Goal: Task Accomplishment & Management: Complete application form

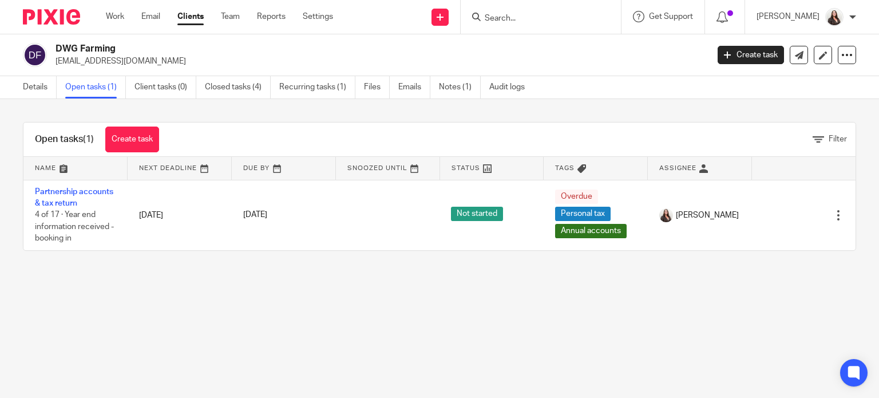
click at [538, 20] on input "Search" at bounding box center [534, 19] width 103 height 10
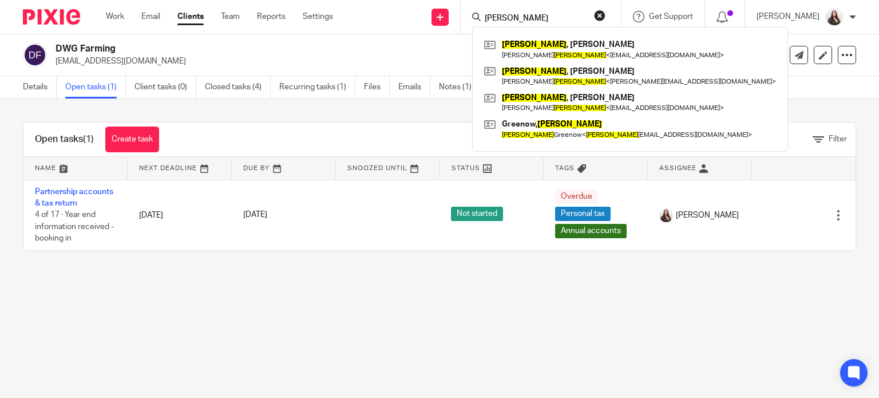
type input "[PERSON_NAME]"
click at [386, 52] on h2 "DWG Farming" at bounding box center [313, 49] width 516 height 12
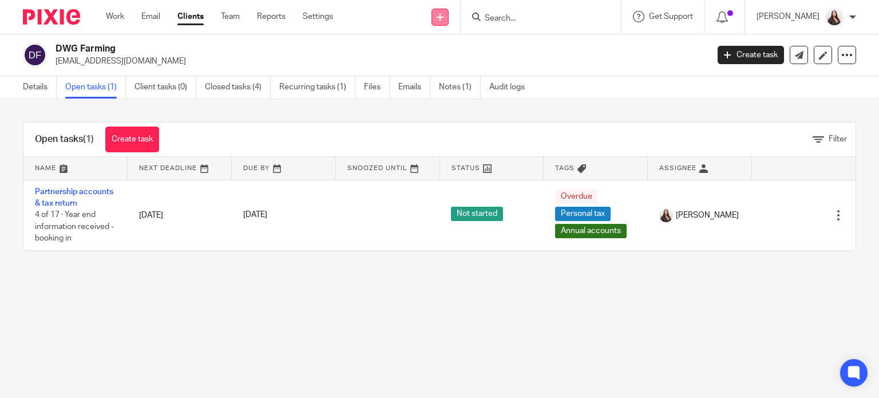
click at [443, 14] on icon at bounding box center [440, 17] width 7 height 7
click at [449, 86] on link "Add client" at bounding box center [459, 87] width 80 height 17
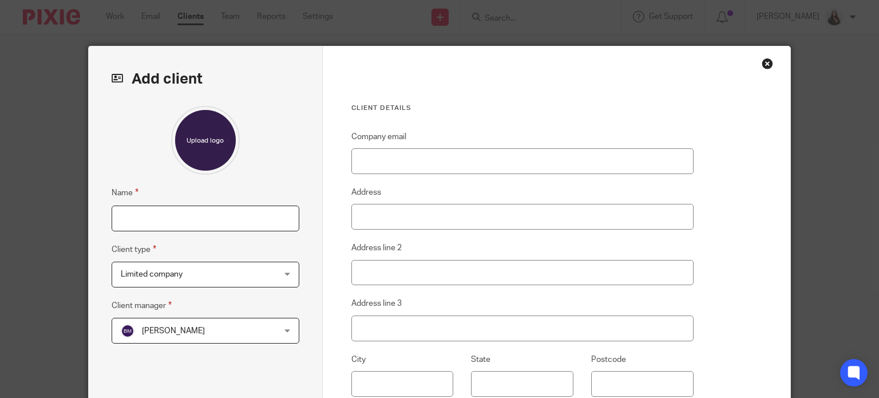
click at [140, 216] on input "Name" at bounding box center [206, 218] width 188 height 26
type input "[PERSON_NAME]"
click at [182, 279] on span "Limited company" at bounding box center [192, 274] width 142 height 24
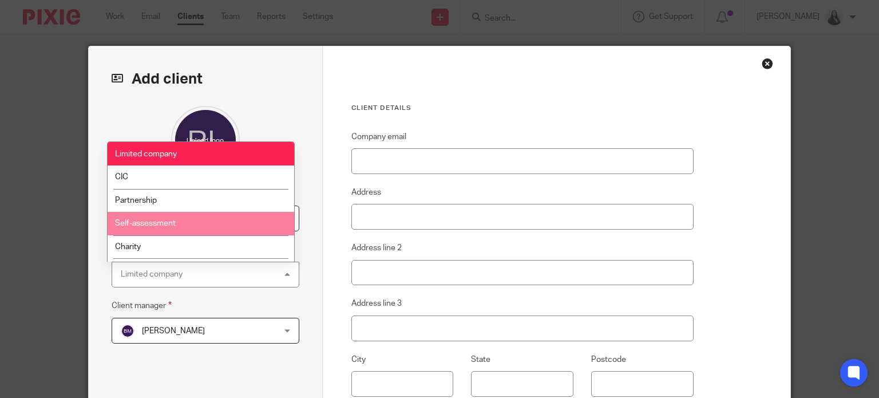
click at [133, 223] on span "Self-assessment" at bounding box center [145, 223] width 61 height 8
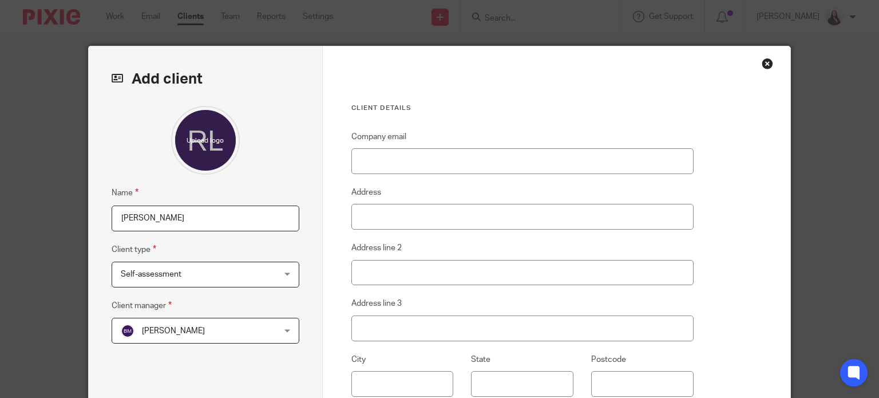
click at [157, 331] on span "Becky Martin" at bounding box center [173, 331] width 63 height 8
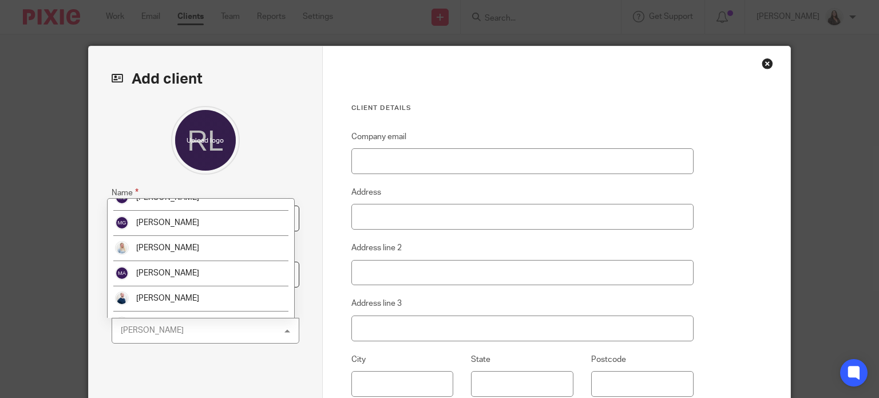
scroll to position [143, 0]
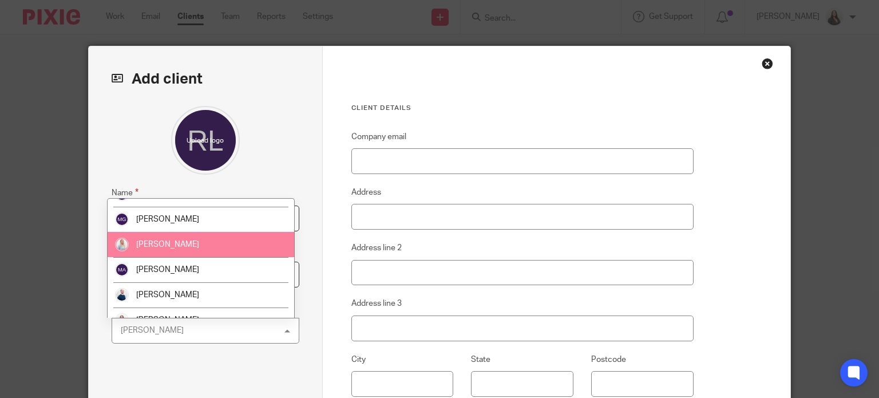
click at [157, 241] on span "Megan Symonds" at bounding box center [167, 244] width 63 height 8
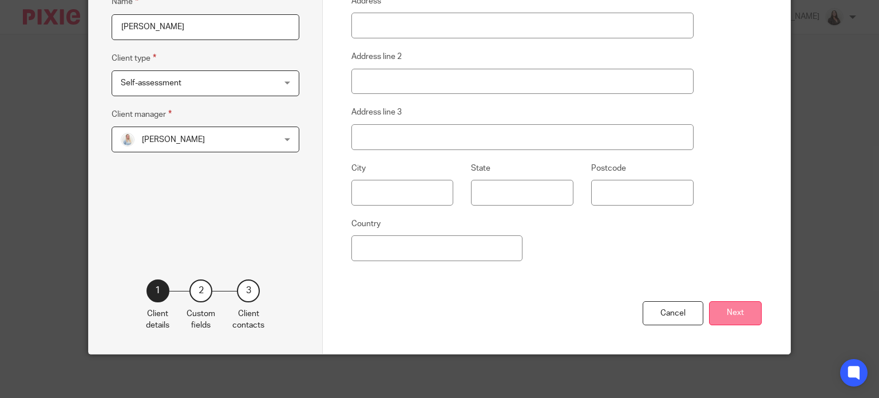
scroll to position [192, 0]
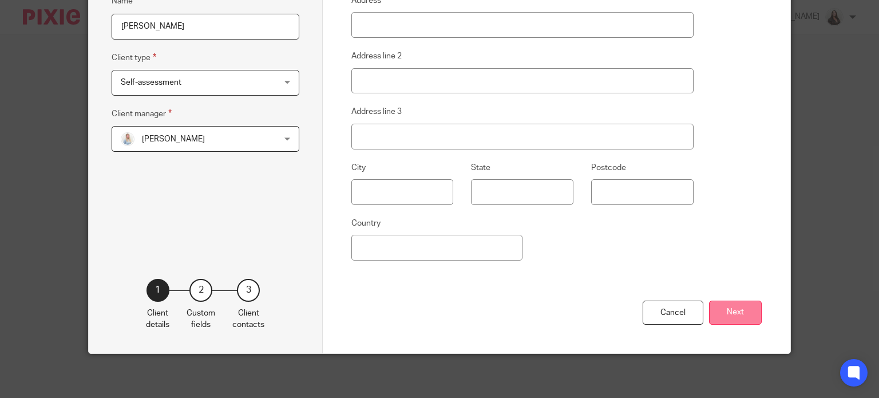
click at [741, 308] on button "Next" at bounding box center [735, 312] width 53 height 25
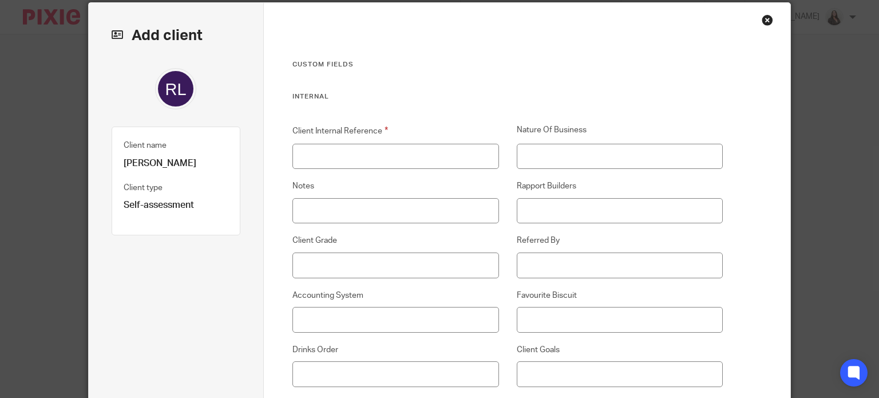
scroll to position [34, 0]
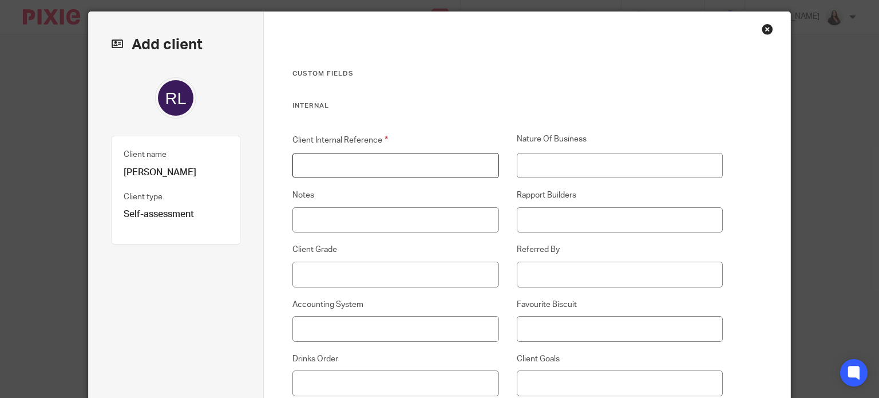
click at [304, 162] on input "Client Internal Reference" at bounding box center [395, 166] width 206 height 26
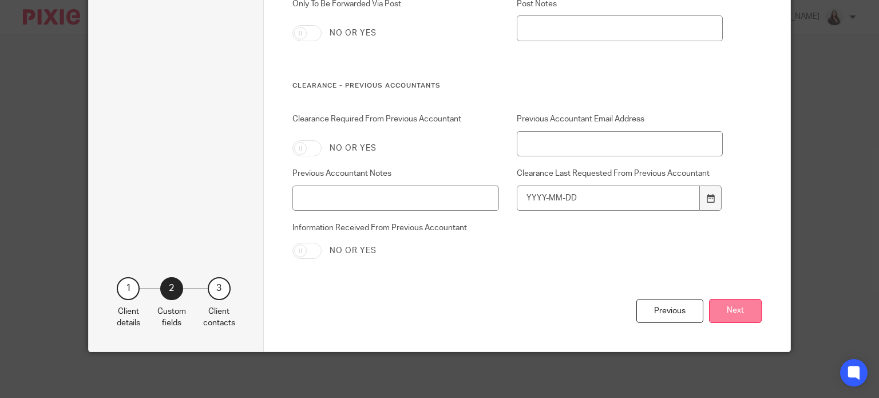
type input "LEW005"
click at [735, 311] on button "Next" at bounding box center [735, 311] width 53 height 25
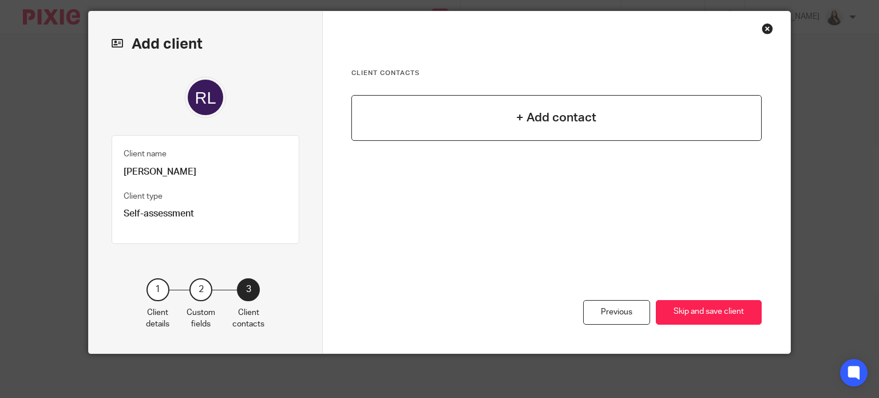
click at [523, 117] on h4 "+ Add contact" at bounding box center [556, 118] width 80 height 18
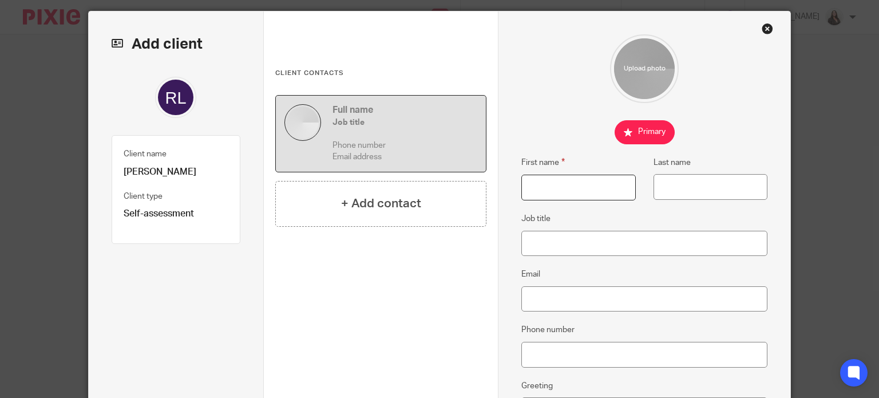
click at [538, 195] on input "First name" at bounding box center [578, 187] width 114 height 26
type input "Robert"
click at [725, 192] on input "Last name" at bounding box center [710, 187] width 114 height 26
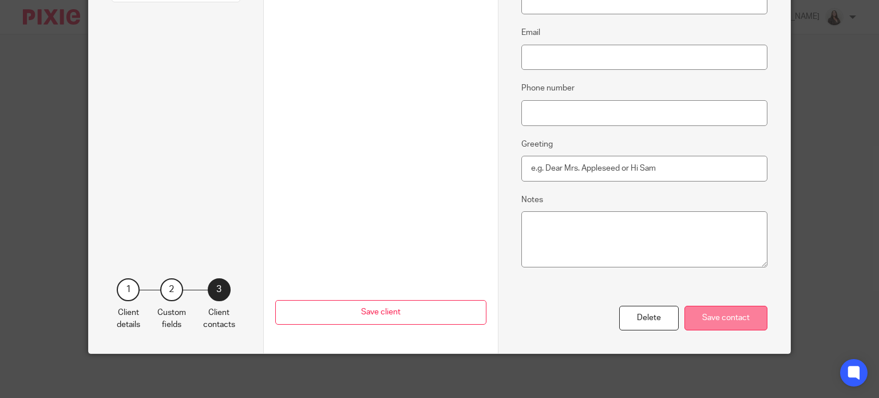
type input "Lewis"
click at [730, 318] on div "Save contact" at bounding box center [725, 317] width 83 height 25
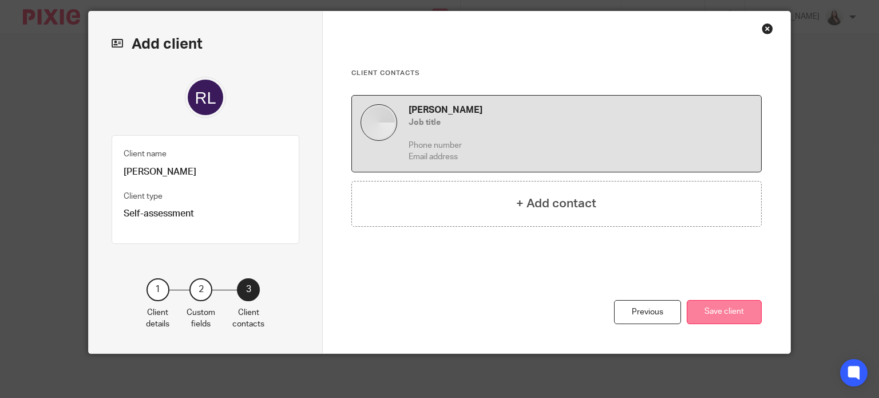
click at [705, 307] on button "Save client" at bounding box center [724, 312] width 75 height 25
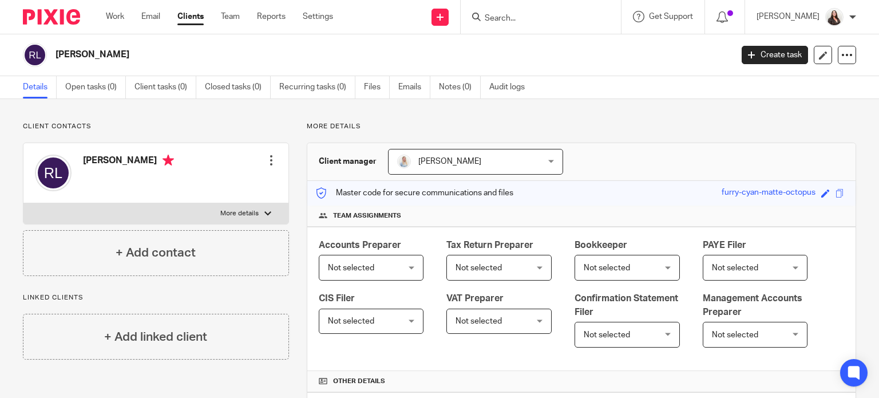
click at [268, 158] on div at bounding box center [270, 159] width 11 height 11
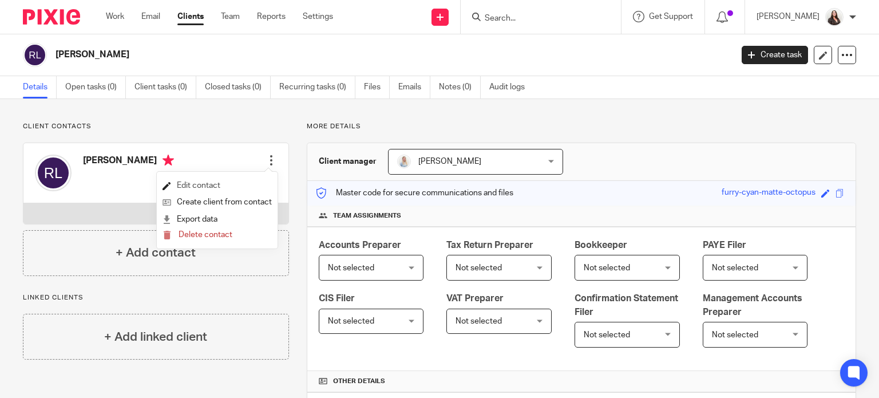
click at [212, 184] on link "Edit contact" at bounding box center [216, 185] width 109 height 17
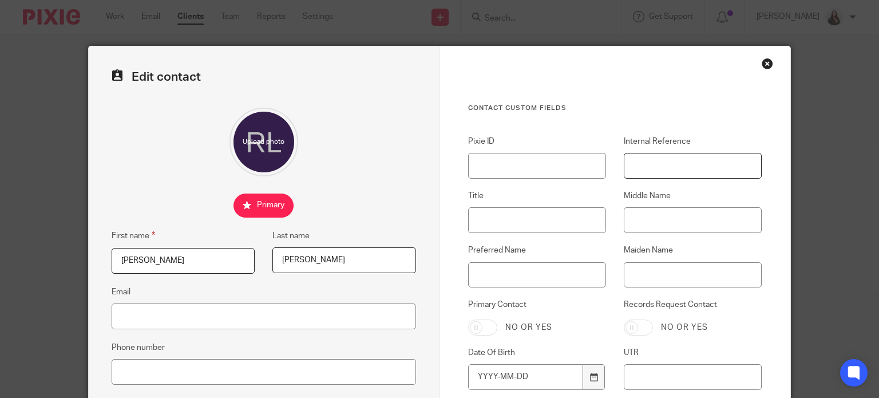
click at [641, 166] on input "Internal Reference" at bounding box center [693, 166] width 138 height 26
type input "LEW005"
click at [125, 314] on input "Email" at bounding box center [264, 316] width 304 height 26
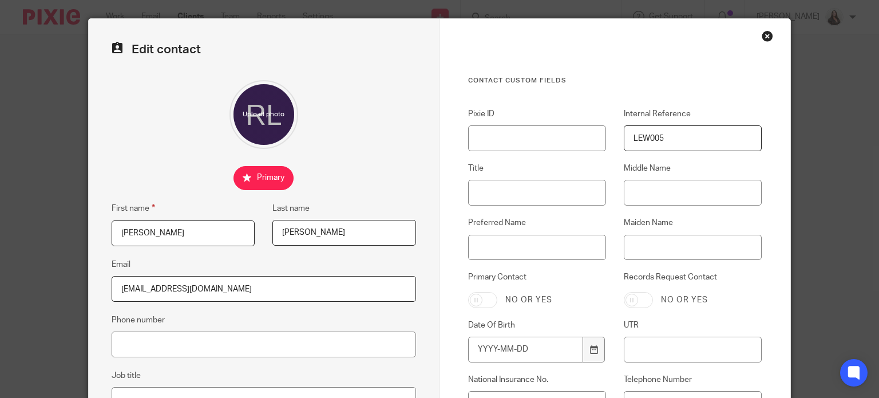
scroll to position [43, 0]
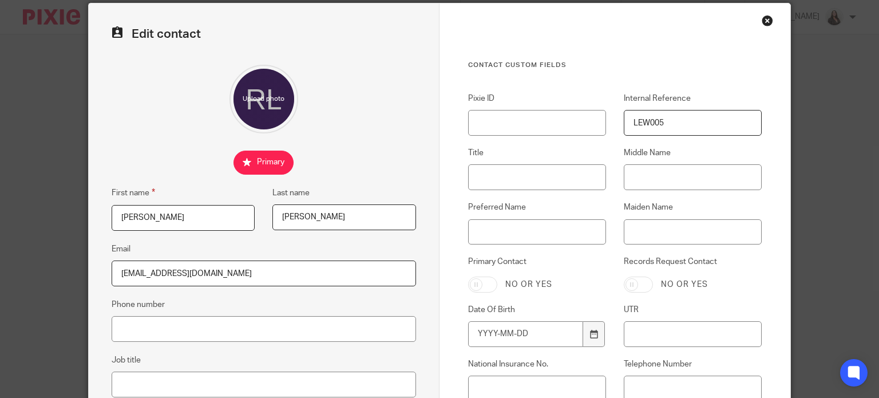
type input "robertfranklewis@gmail.com"
click at [495, 176] on input "Title" at bounding box center [537, 177] width 138 height 26
type input "Mr"
drag, startPoint x: 636, startPoint y: 160, endPoint x: 629, endPoint y: 177, distance: 19.0
click at [634, 160] on div "Middle Name" at bounding box center [684, 168] width 156 height 43
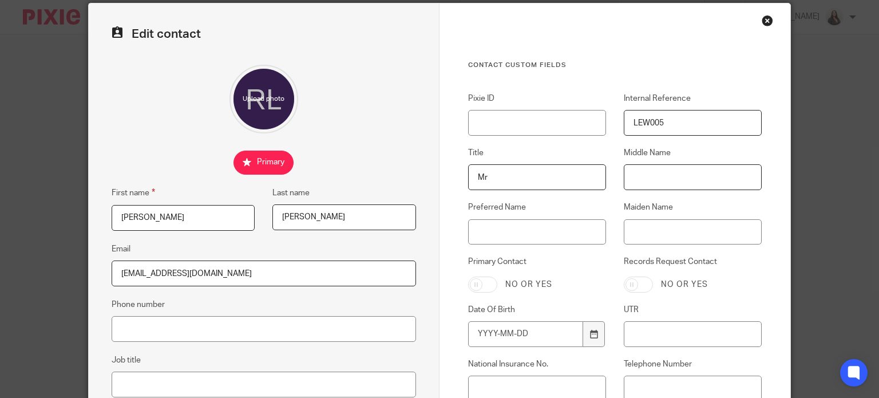
click at [629, 177] on input "Middle Name" at bounding box center [693, 177] width 138 height 26
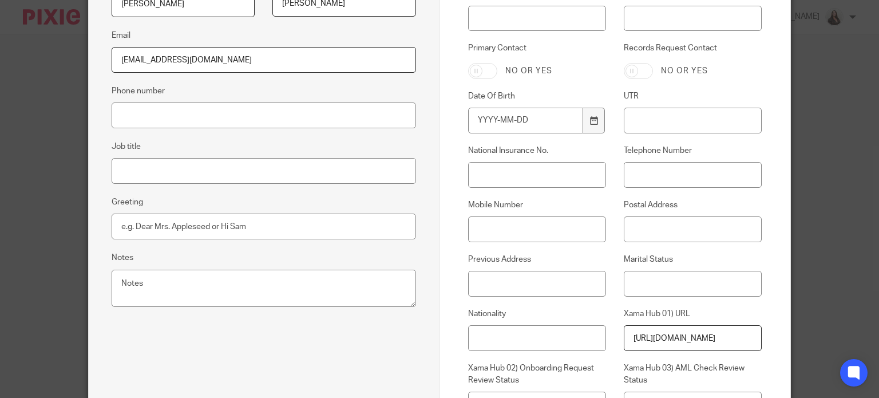
scroll to position [257, 0]
type input "Frank"
click at [648, 173] on input "Telephone Number" at bounding box center [693, 174] width 138 height 26
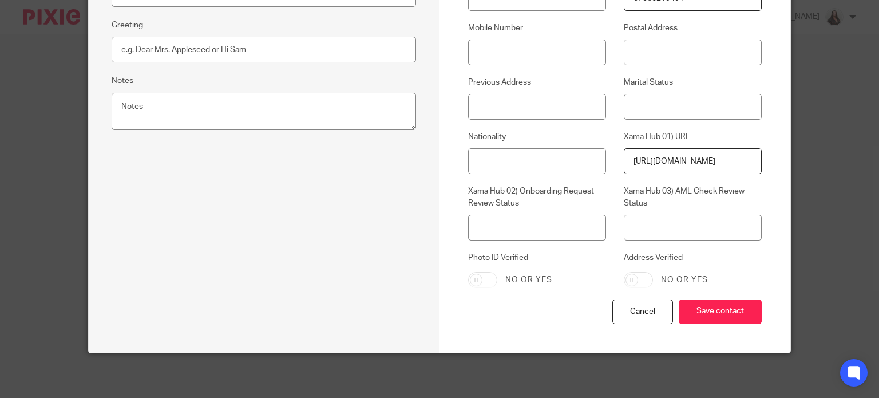
scroll to position [434, 0]
type input "07566219491"
click at [712, 312] on input "Save contact" at bounding box center [720, 311] width 83 height 25
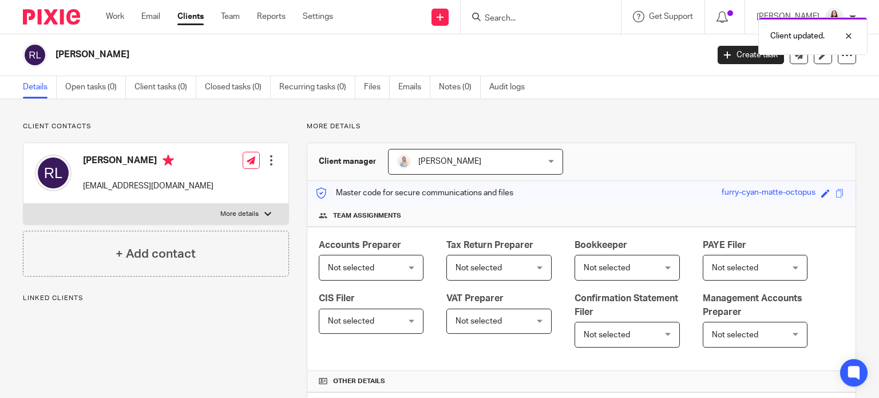
click at [374, 269] on span "Not selected" at bounding box center [351, 268] width 46 height 8
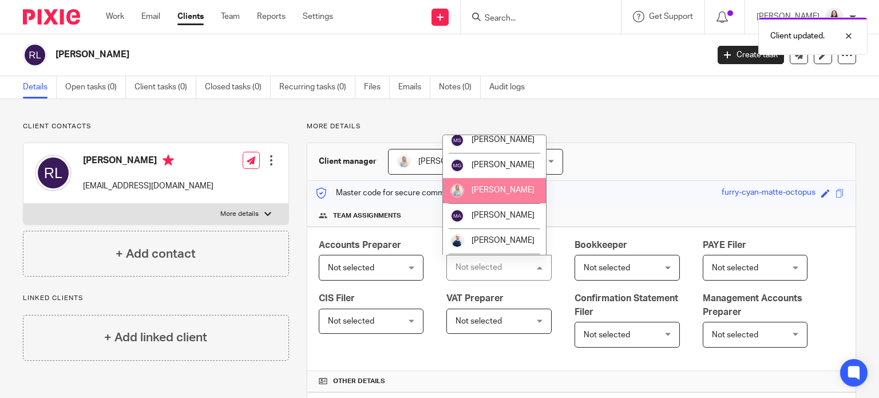
scroll to position [157, 0]
click at [487, 201] on li "[PERSON_NAME]" at bounding box center [494, 189] width 103 height 25
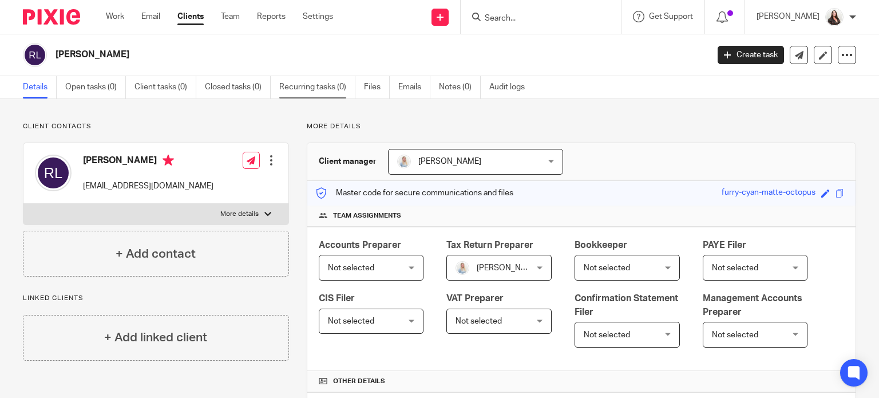
click at [310, 86] on link "Recurring tasks (0)" at bounding box center [317, 87] width 76 height 22
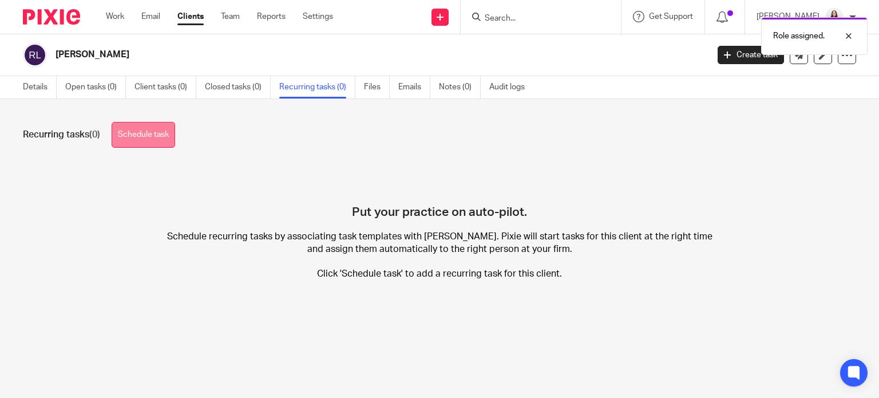
click at [153, 137] on link "Schedule task" at bounding box center [144, 135] width 64 height 26
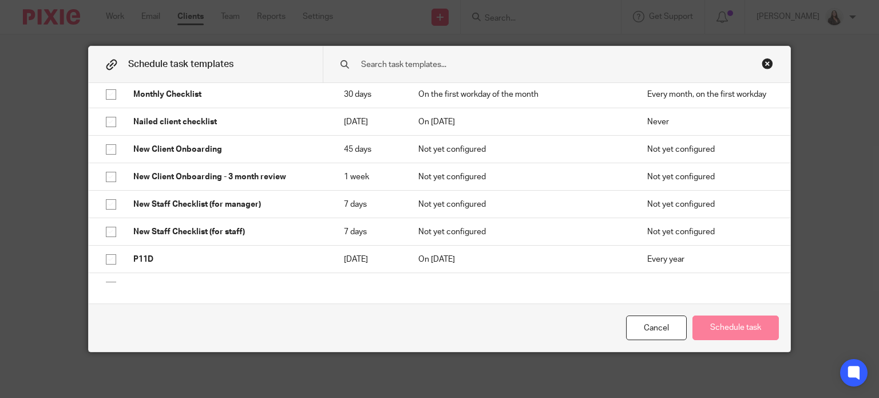
scroll to position [757, 0]
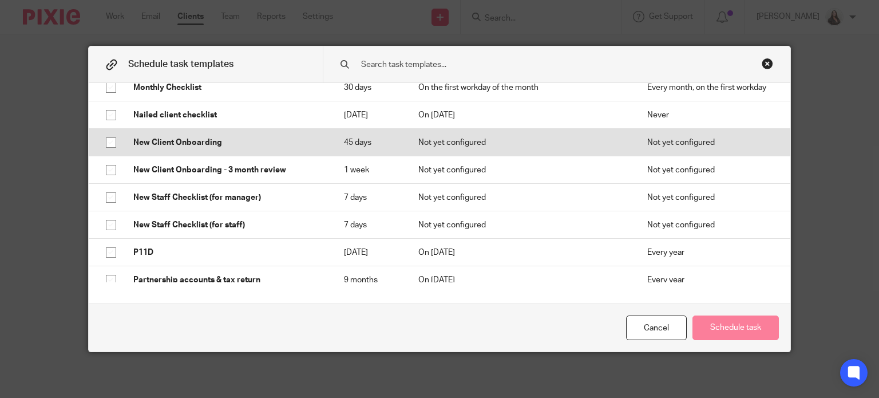
click at [180, 148] on p "New Client Onboarding" at bounding box center [227, 142] width 188 height 11
click at [103, 153] on input "checkbox" at bounding box center [111, 143] width 22 height 22
checkbox input "false"
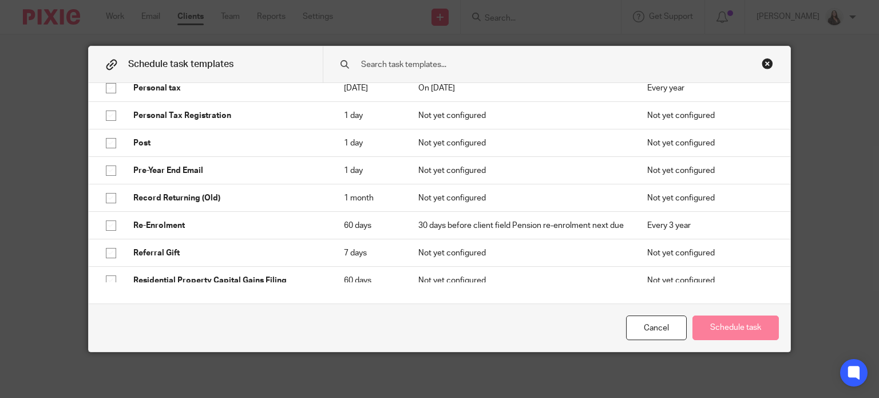
scroll to position [1173, 0]
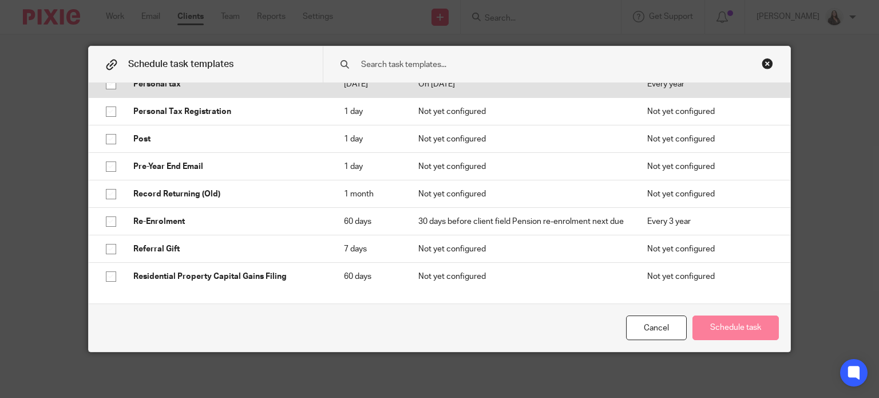
click at [158, 90] on p "Personal tax" at bounding box center [227, 83] width 188 height 11
checkbox input "true"
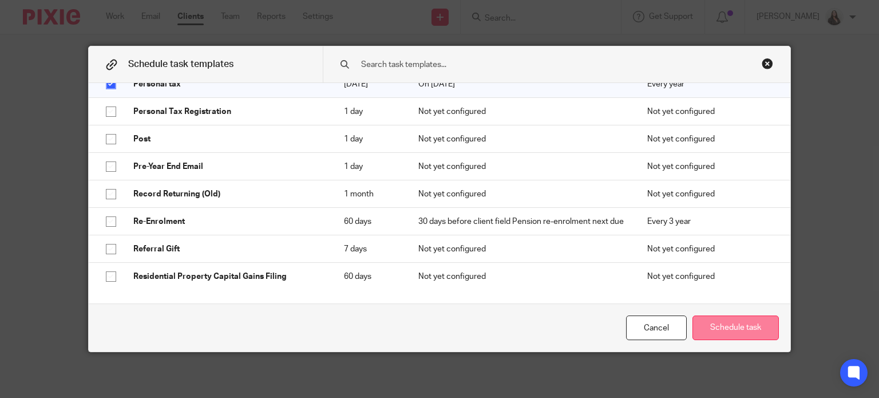
click at [737, 327] on button "Schedule task" at bounding box center [735, 327] width 86 height 25
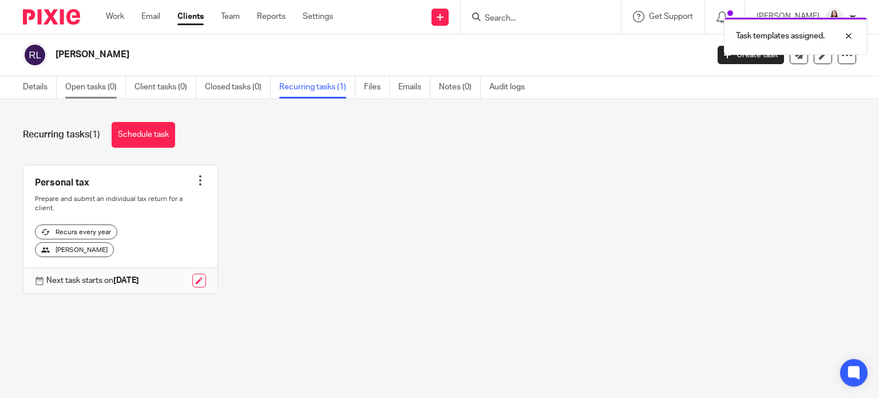
click at [90, 88] on link "Open tasks (0)" at bounding box center [95, 87] width 61 height 22
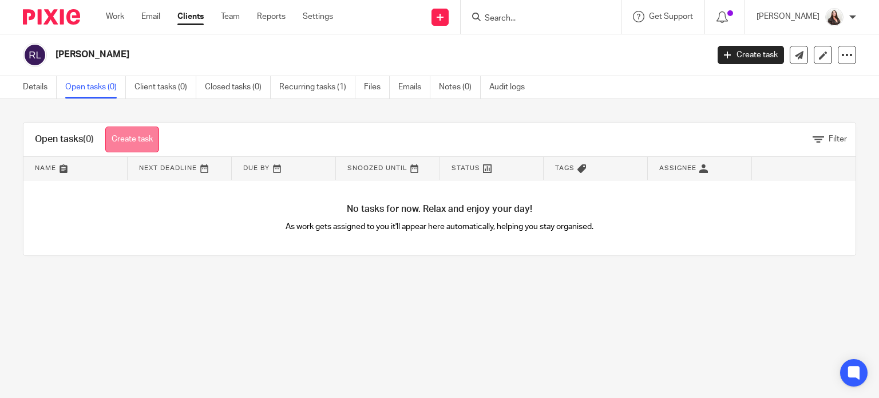
click at [115, 132] on link "Create task" at bounding box center [132, 139] width 54 height 26
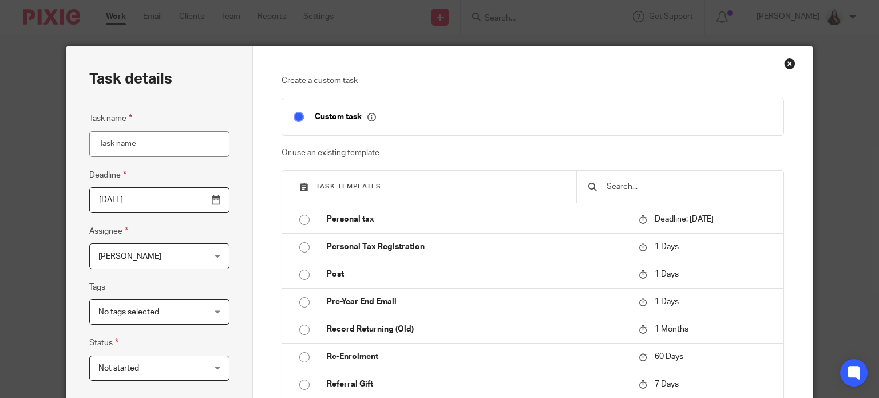
scroll to position [1101, 0]
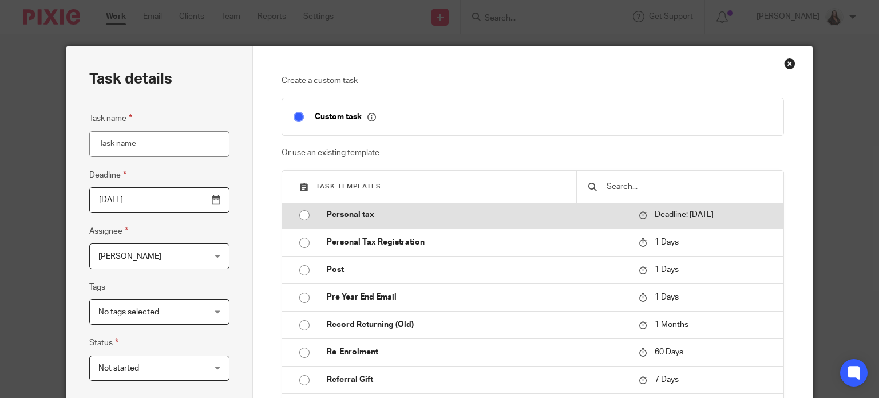
click at [352, 220] on p "Personal tax" at bounding box center [477, 214] width 300 height 11
type input "[DATE]"
type input "Personal tax"
checkbox input "false"
radio input "true"
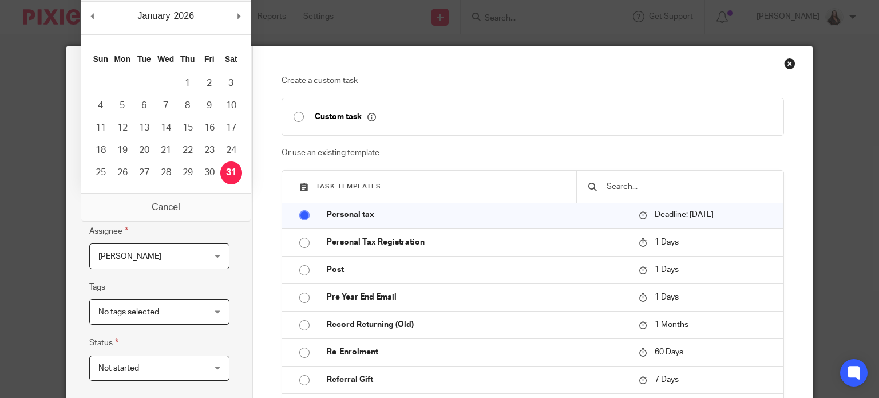
click at [213, 201] on input "2026-01-31" at bounding box center [159, 200] width 140 height 26
click at [364, 36] on div "Task details Task name Personal tax Deadline 2026-01-31 Assignee Sarah Lewis Sa…" at bounding box center [439, 199] width 879 height 398
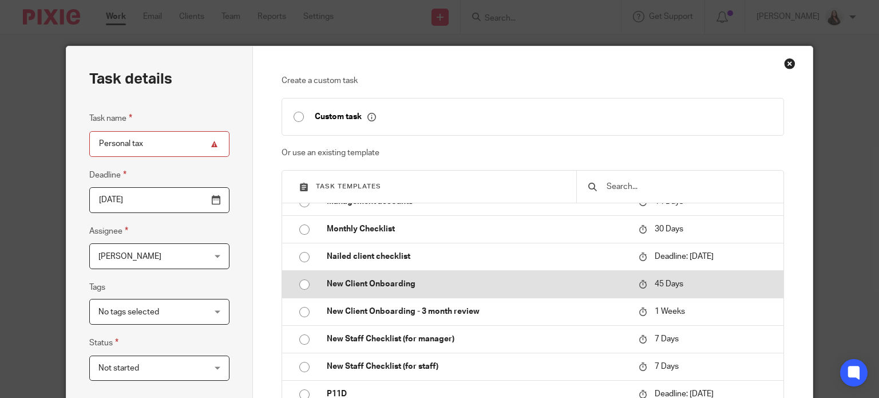
scroll to position [672, 0]
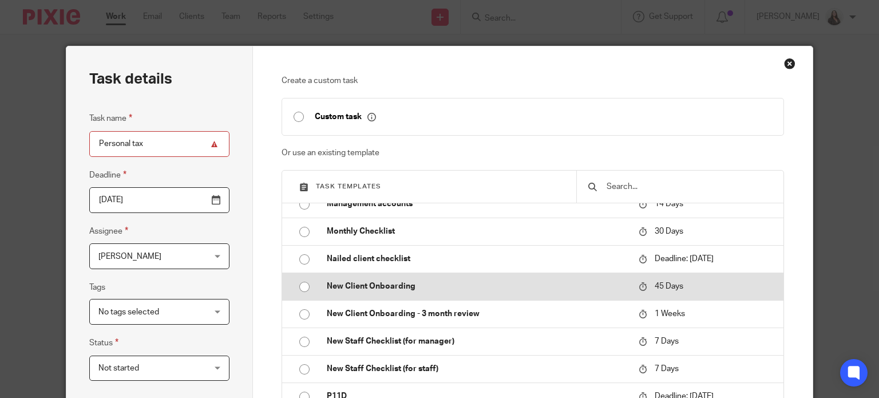
click at [350, 292] on p "New Client Onboarding" at bounding box center [477, 285] width 300 height 11
type input "2025-10-04"
type input "New Client Onboarding"
radio input "true"
radio input "false"
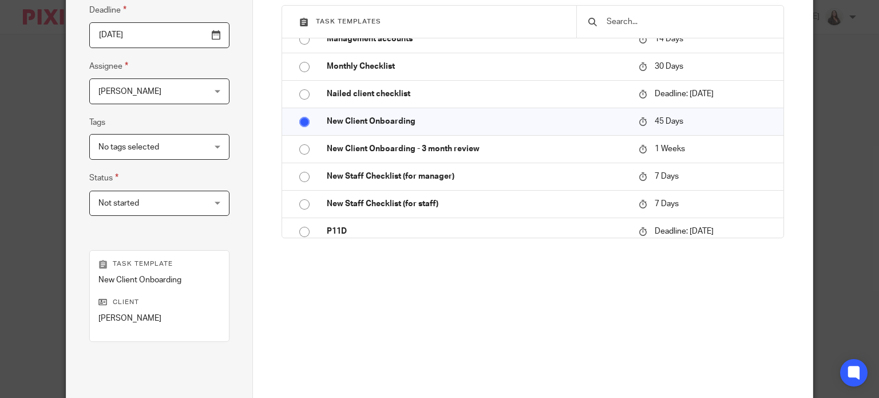
scroll to position [163, 0]
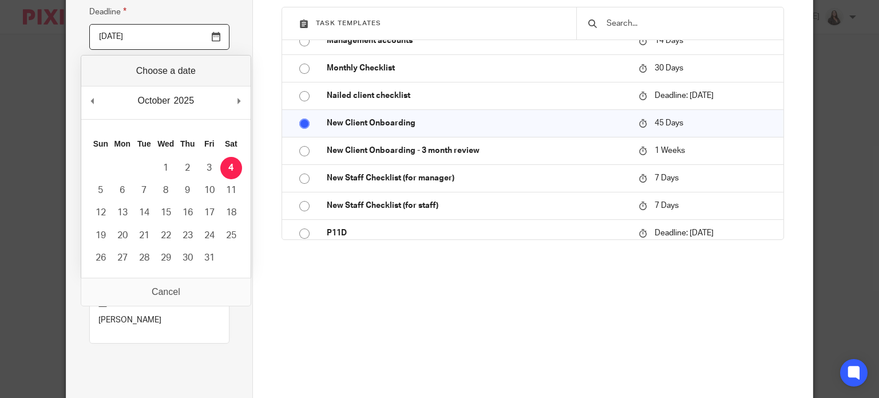
click at [141, 33] on input "2025-10-04" at bounding box center [159, 37] width 140 height 26
type input "2025-08-02"
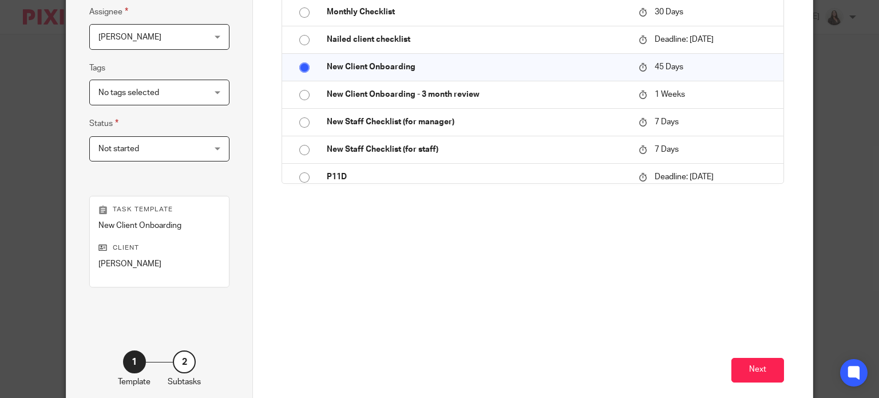
scroll to position [277, 0]
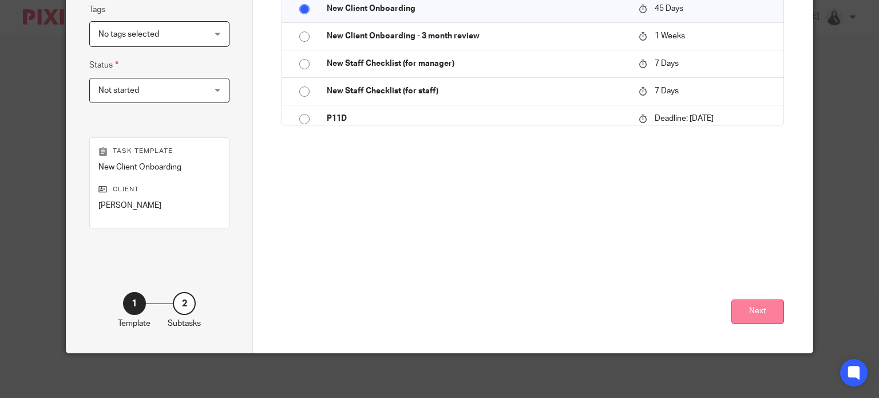
click at [760, 312] on button "Next" at bounding box center [757, 311] width 53 height 25
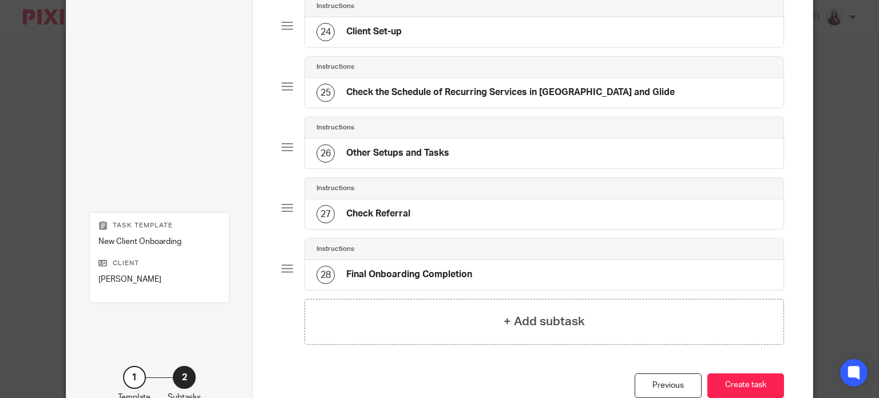
scroll to position [1544, 0]
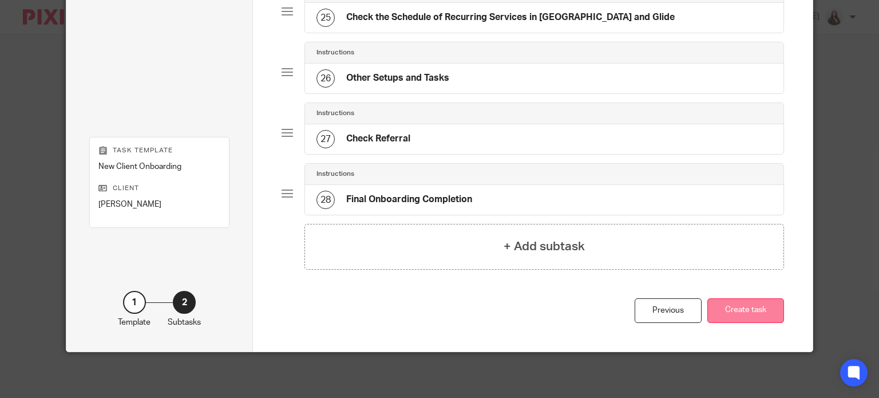
click at [759, 307] on button "Create task" at bounding box center [745, 310] width 77 height 25
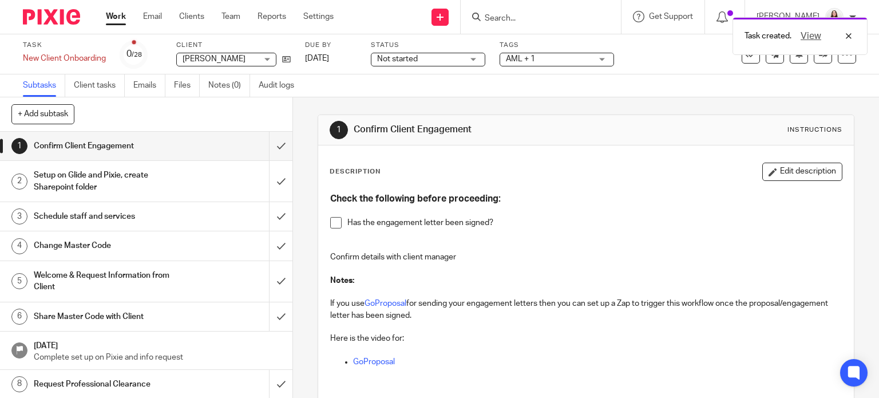
click at [331, 224] on span at bounding box center [335, 222] width 11 height 11
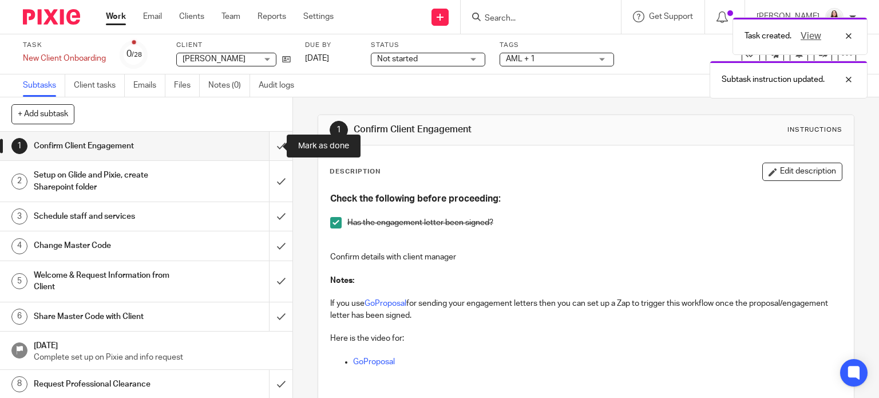
click at [269, 142] on input "submit" at bounding box center [146, 146] width 292 height 29
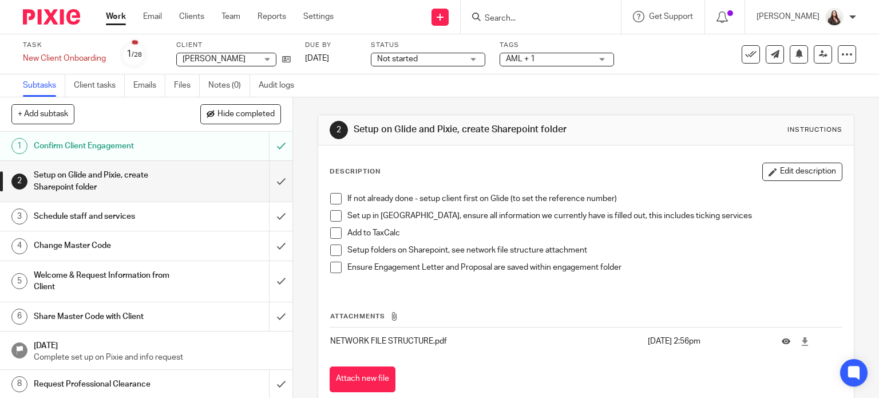
click at [335, 198] on span at bounding box center [335, 198] width 11 height 11
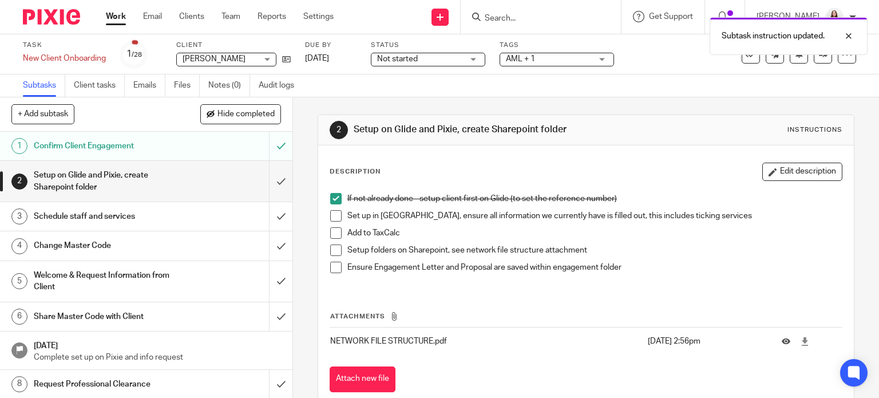
click at [331, 213] on span at bounding box center [335, 215] width 11 height 11
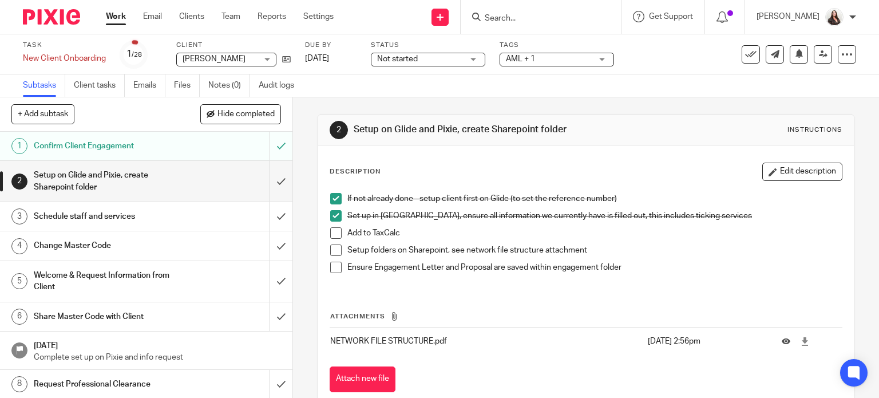
click at [330, 233] on span at bounding box center [335, 232] width 11 height 11
click at [335, 248] on span at bounding box center [335, 249] width 11 height 11
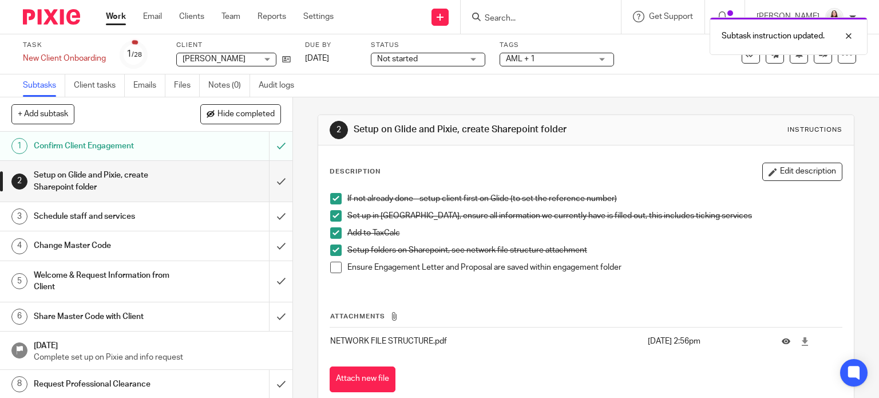
click at [331, 271] on span at bounding box center [335, 266] width 11 height 11
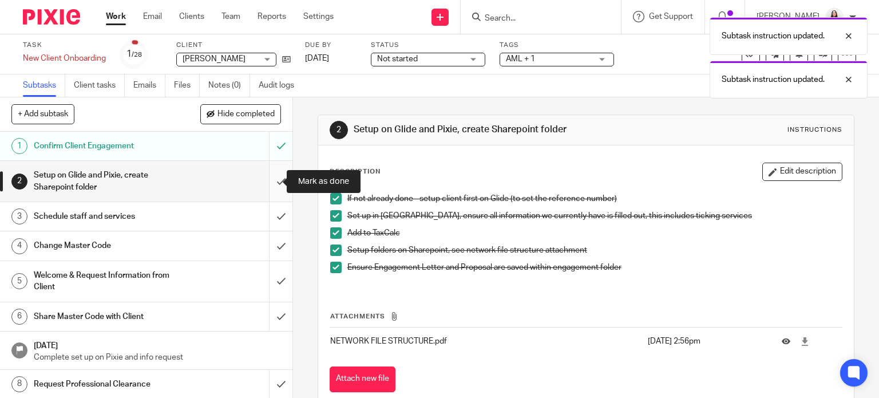
click at [269, 183] on input "submit" at bounding box center [146, 181] width 292 height 41
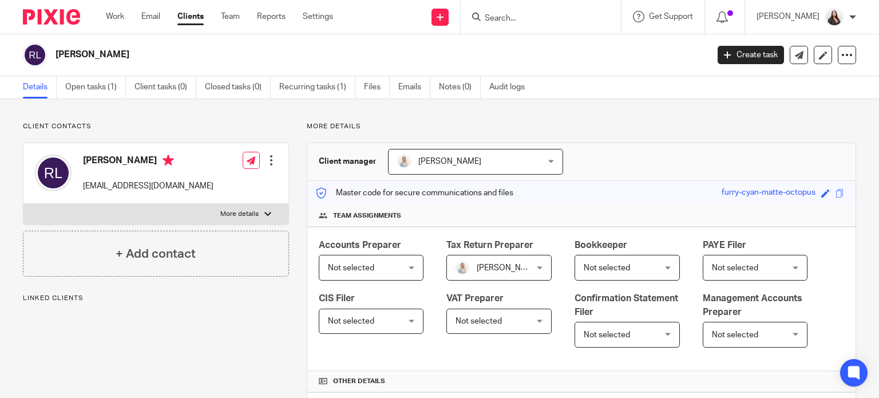
drag, startPoint x: 82, startPoint y: 82, endPoint x: 178, endPoint y: 129, distance: 107.2
click at [82, 82] on link "Open tasks (1)" at bounding box center [95, 87] width 61 height 22
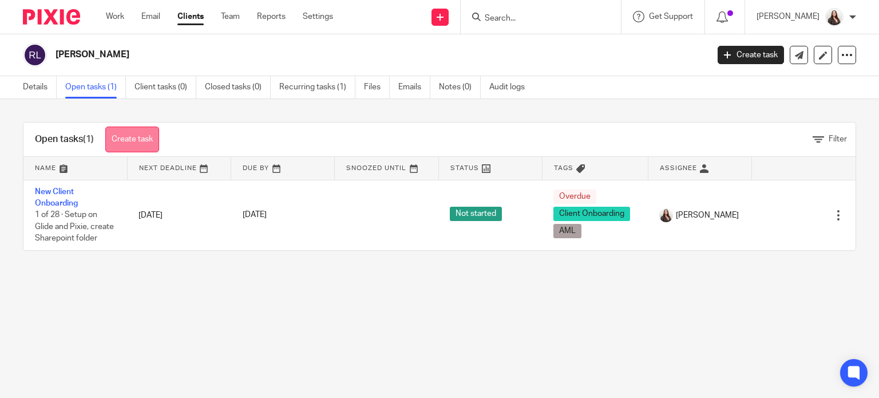
click at [128, 140] on link "Create task" at bounding box center [132, 139] width 54 height 26
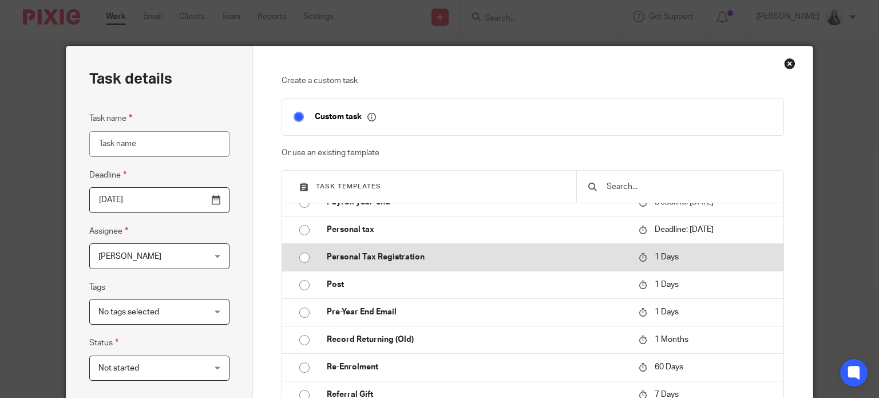
scroll to position [1087, 0]
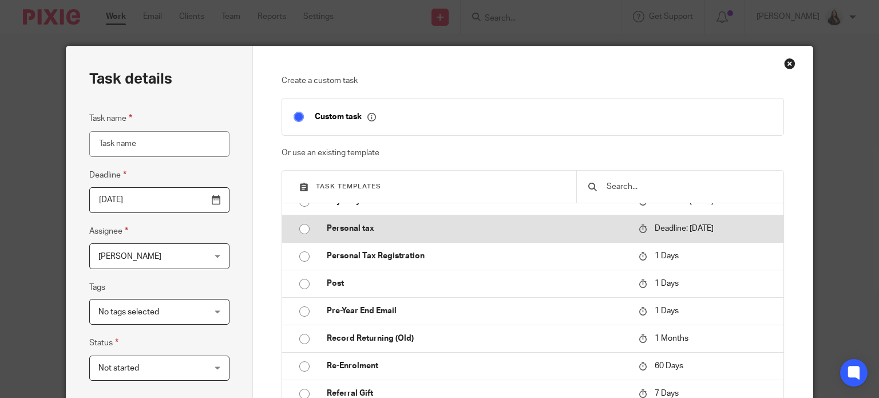
click at [339, 234] on p "Personal tax" at bounding box center [477, 228] width 300 height 11
type input "2026-01-31"
type input "Personal tax"
checkbox input "false"
radio input "true"
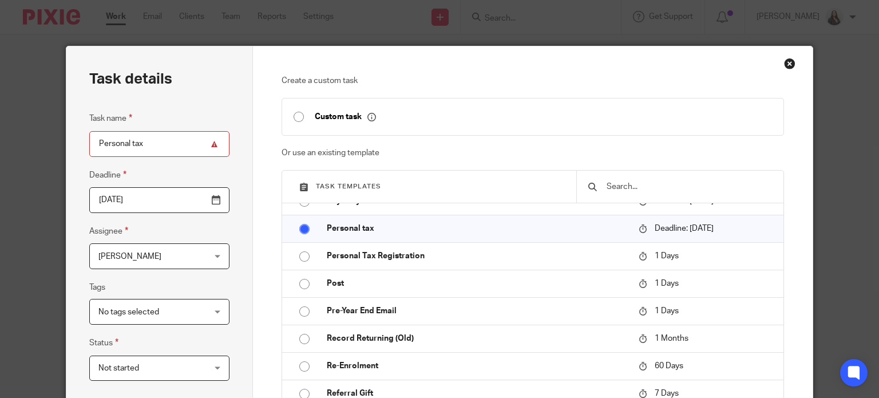
click at [126, 255] on span "[PERSON_NAME]" at bounding box center [129, 256] width 63 height 8
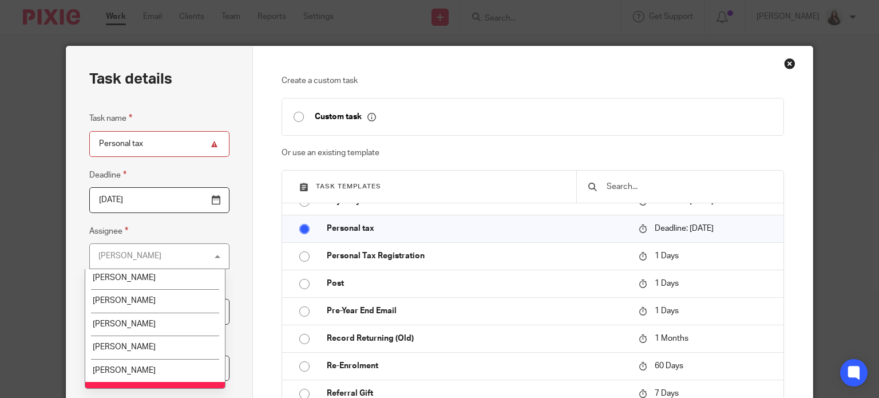
scroll to position [143, 0]
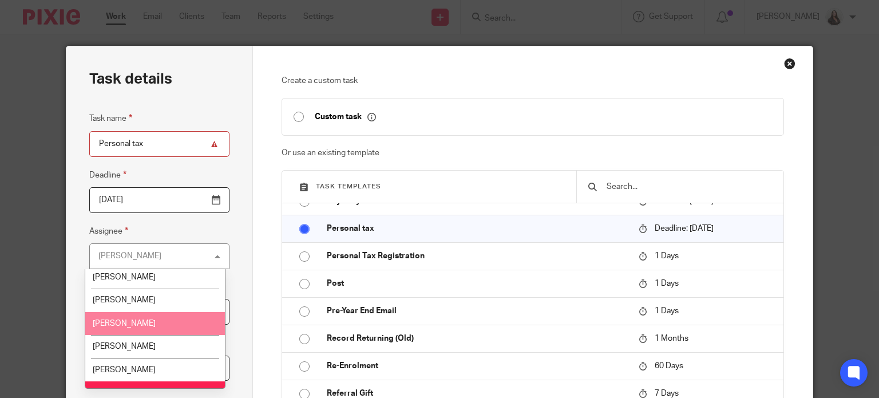
click at [134, 329] on li "Megan Symonds" at bounding box center [154, 323] width 139 height 23
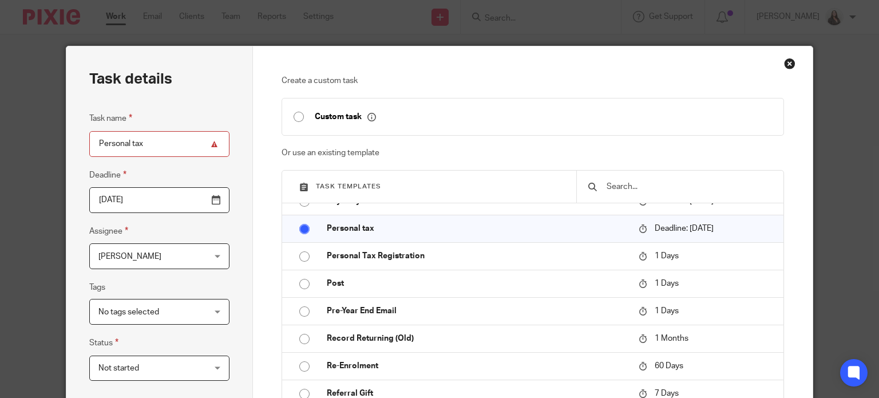
click at [208, 199] on input "2026-01-31" at bounding box center [159, 200] width 140 height 26
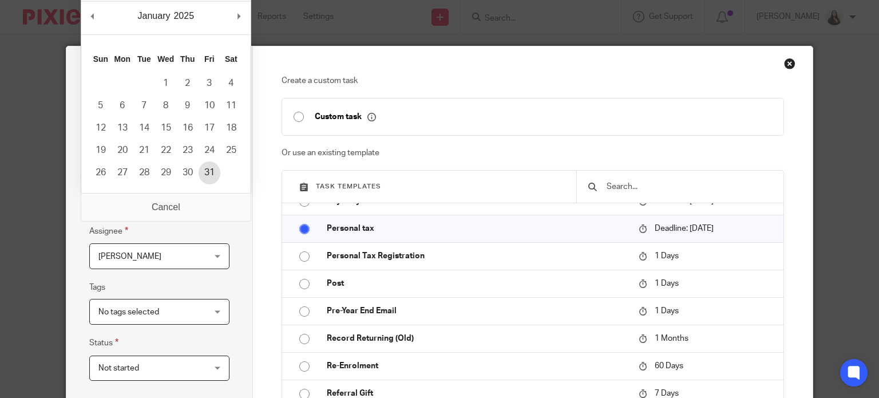
type input "2025-01-31"
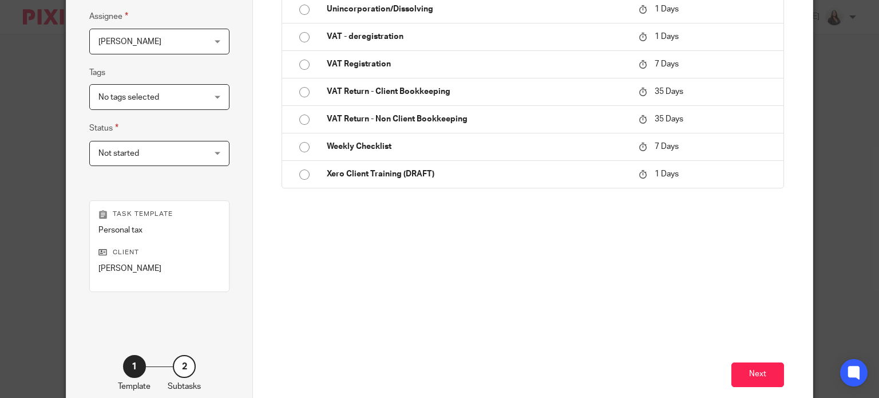
scroll to position [277, 0]
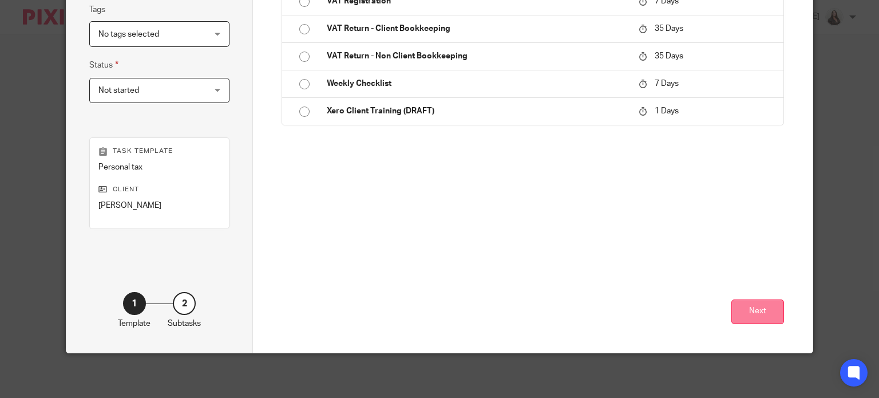
click at [757, 306] on button "Next" at bounding box center [757, 311] width 53 height 25
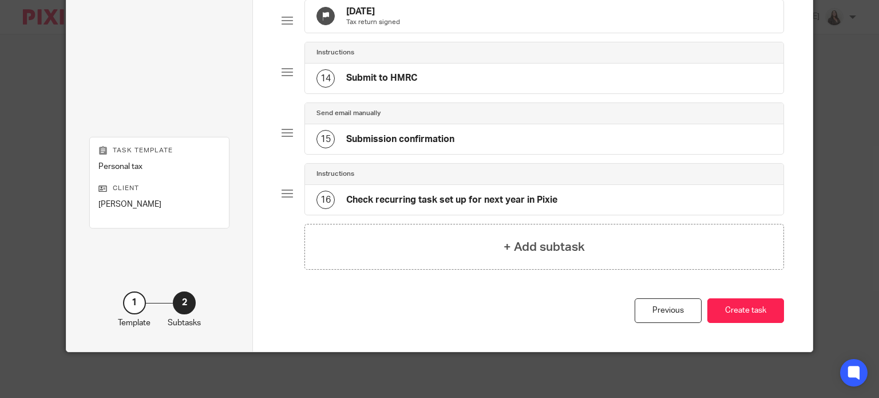
scroll to position [819, 0]
click at [766, 309] on button "Create task" at bounding box center [745, 310] width 77 height 25
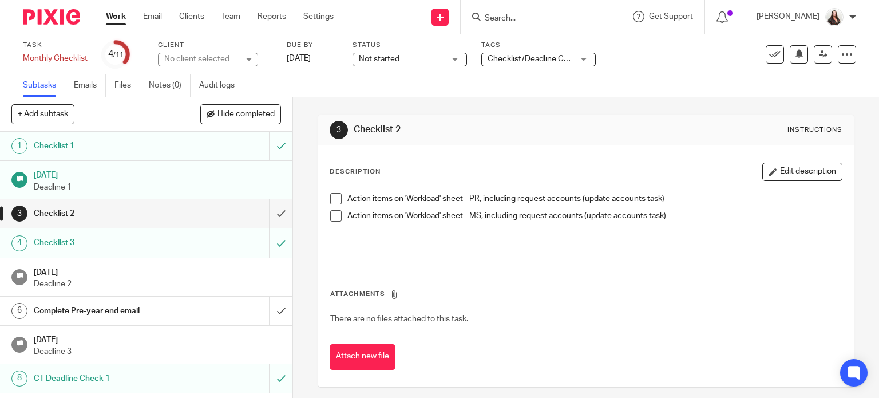
scroll to position [5, 0]
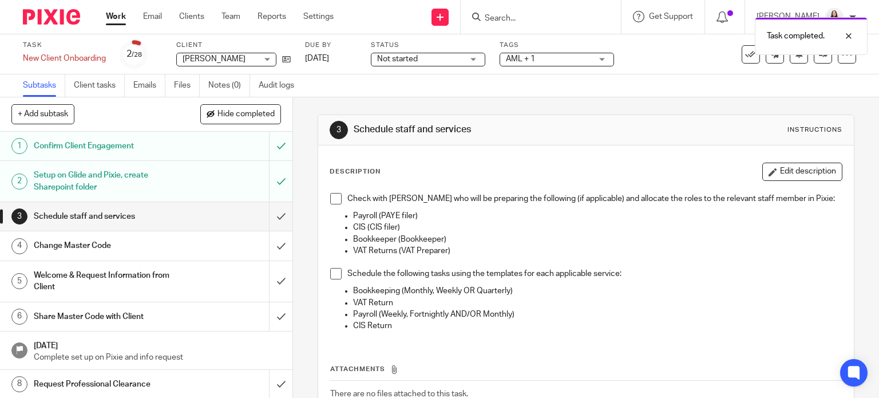
click at [332, 203] on span at bounding box center [335, 198] width 11 height 11
click at [335, 278] on span at bounding box center [335, 273] width 11 height 11
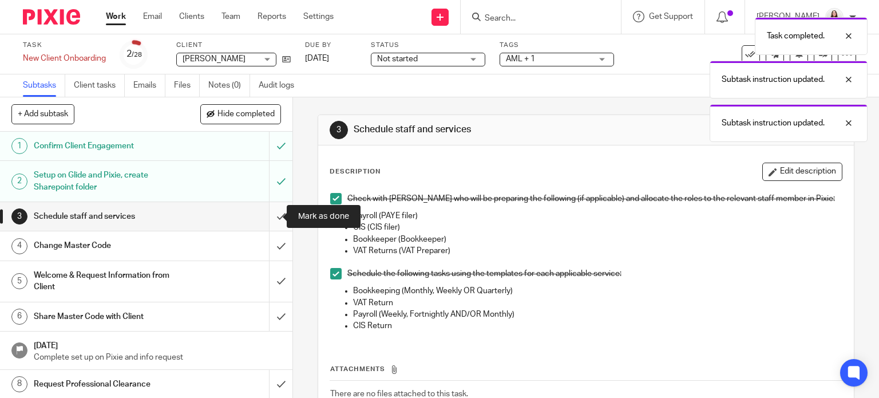
click at [268, 217] on input "submit" at bounding box center [146, 216] width 292 height 29
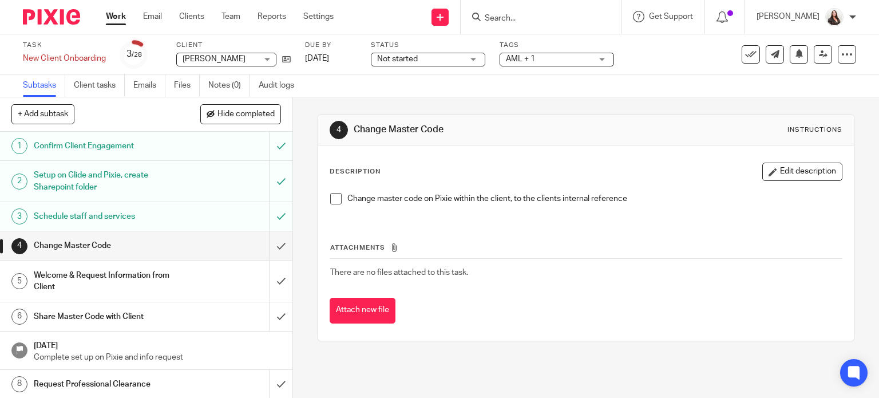
click at [332, 200] on span at bounding box center [335, 198] width 11 height 11
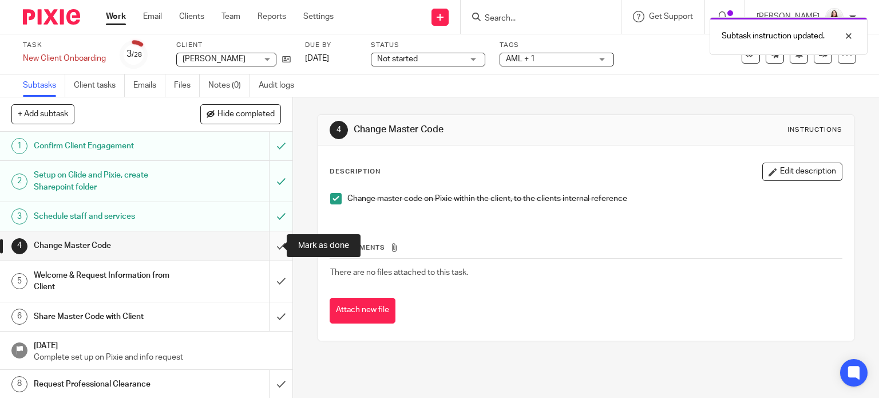
click at [269, 247] on input "submit" at bounding box center [146, 245] width 292 height 29
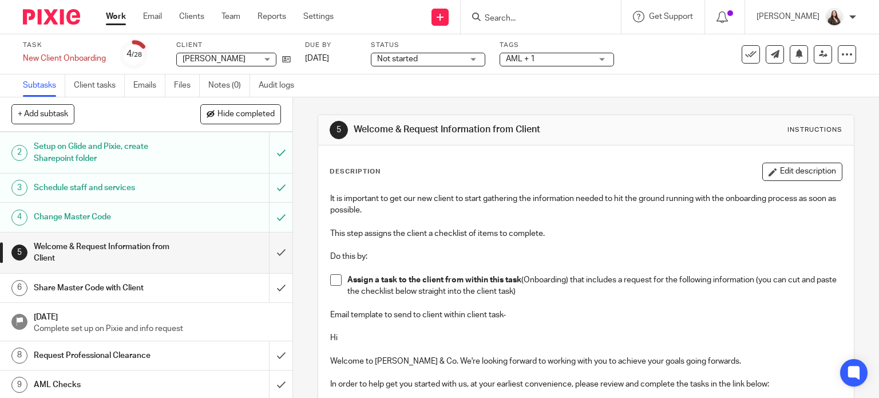
drag, startPoint x: 453, startPoint y: 224, endPoint x: 324, endPoint y: 169, distance: 139.7
copy div "Description Edit description It is important to get our new client to start gat…"
click at [106, 81] on link "Client tasks" at bounding box center [99, 85] width 51 height 22
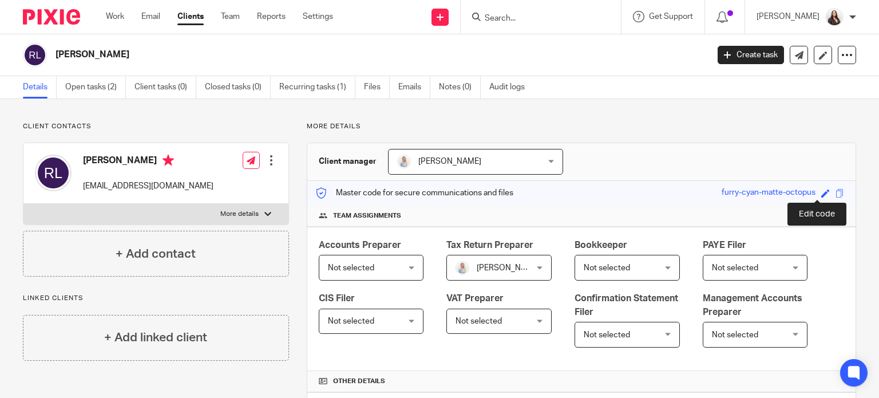
click at [821, 193] on span at bounding box center [825, 193] width 9 height 9
type input "LEW005"
click at [796, 192] on link "Save" at bounding box center [805, 192] width 18 height 11
type input "LEW005"
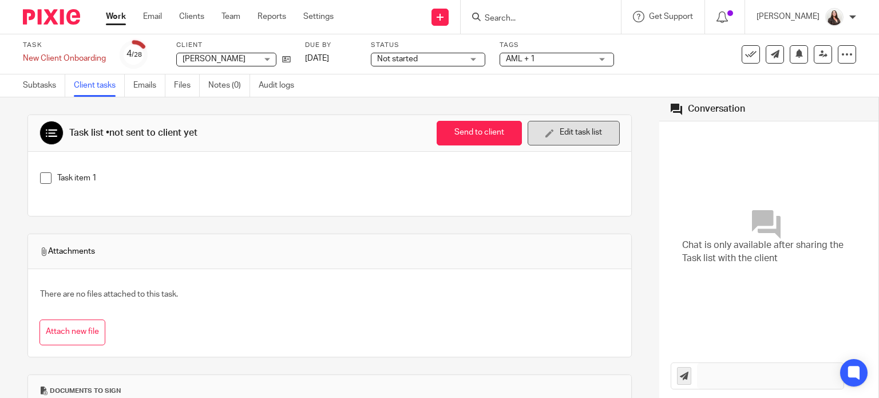
click at [546, 134] on button "Edit task list" at bounding box center [573, 133] width 92 height 25
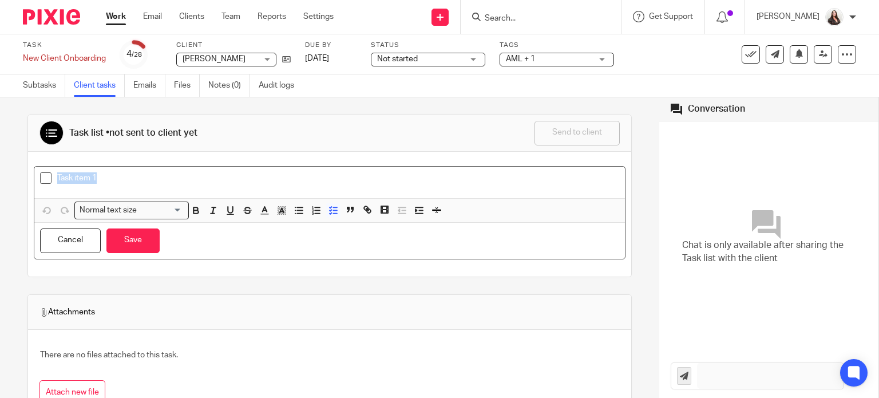
drag, startPoint x: 110, startPoint y: 178, endPoint x: 30, endPoint y: 176, distance: 80.1
click at [30, 176] on div "Task item 1 Normal text size Loading... Remove Edit Insert new video Copy and p…" at bounding box center [329, 214] width 603 height 125
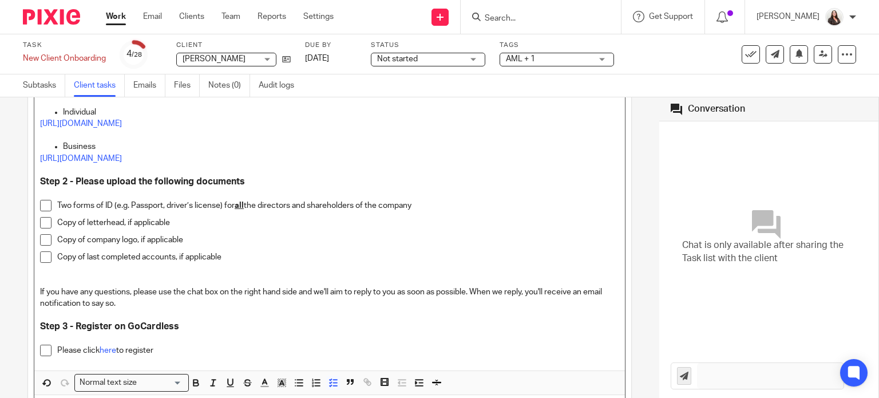
scroll to position [596, 0]
drag, startPoint x: 163, startPoint y: 351, endPoint x: 31, endPoint y: 145, distance: 244.7
click at [31, 145] on div "Description It is important to get our new client to start gathering the inform…" at bounding box center [329, 1] width 603 height 891
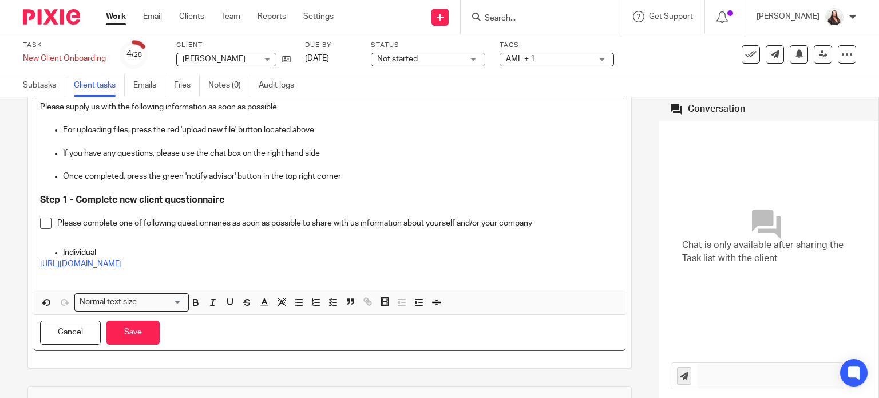
scroll to position [410, 0]
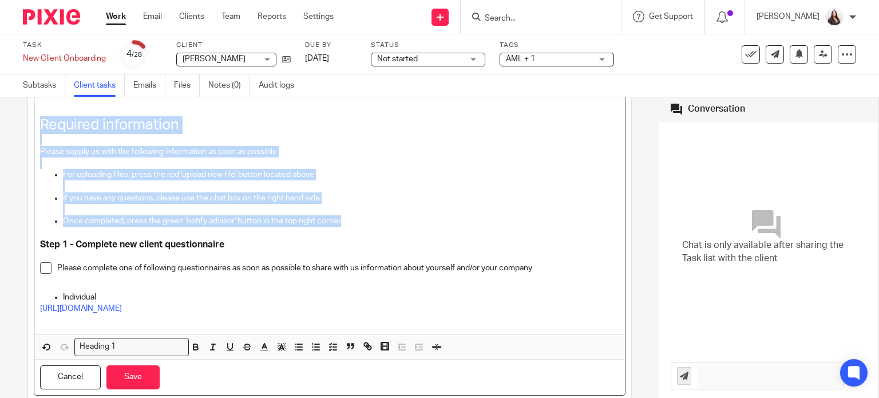
drag, startPoint x: 354, startPoint y: 224, endPoint x: 26, endPoint y: 126, distance: 342.1
click at [26, 126] on div "Task list • not sent to client yet Send to client Send to client Ask client to …" at bounding box center [329, 247] width 659 height 300
click at [345, 180] on p at bounding box center [341, 185] width 556 height 11
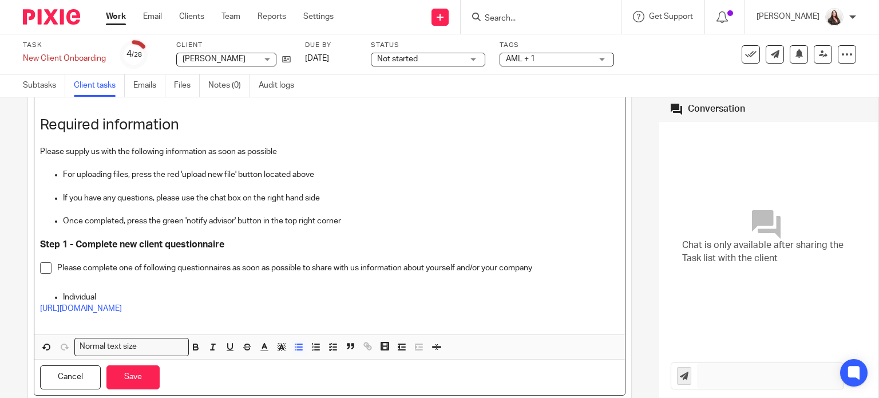
scroll to position [424, 0]
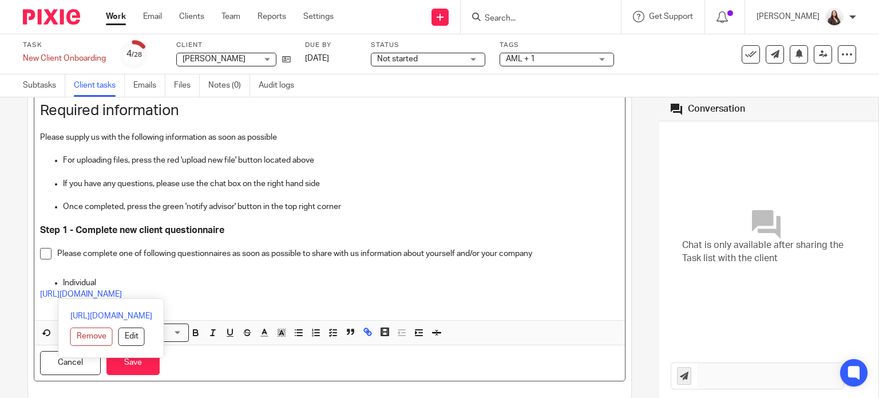
drag, startPoint x: 187, startPoint y: 294, endPoint x: 30, endPoint y: 293, distance: 156.8
click at [30, 293] on div "Description It is important to get our new client to start gathering the inform…" at bounding box center [329, 63] width 603 height 671
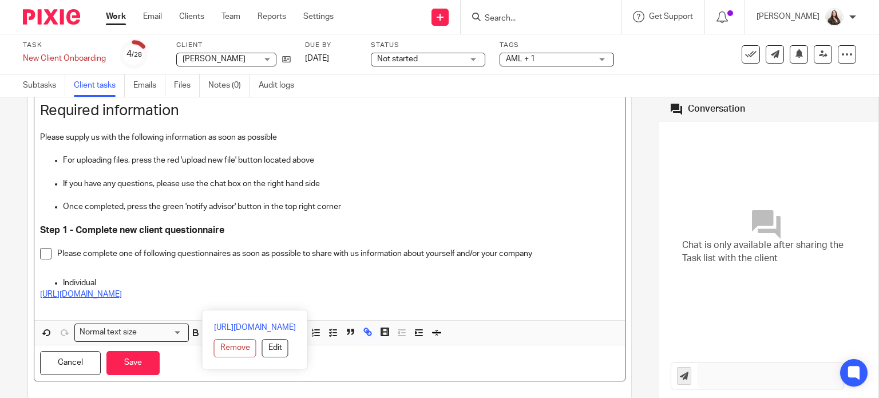
drag, startPoint x: 477, startPoint y: 304, endPoint x: 41, endPoint y: 290, distance: 436.2
click at [34, 295] on div "Description It is important to get our new client to start gathering the inform…" at bounding box center [329, 32] width 590 height 578
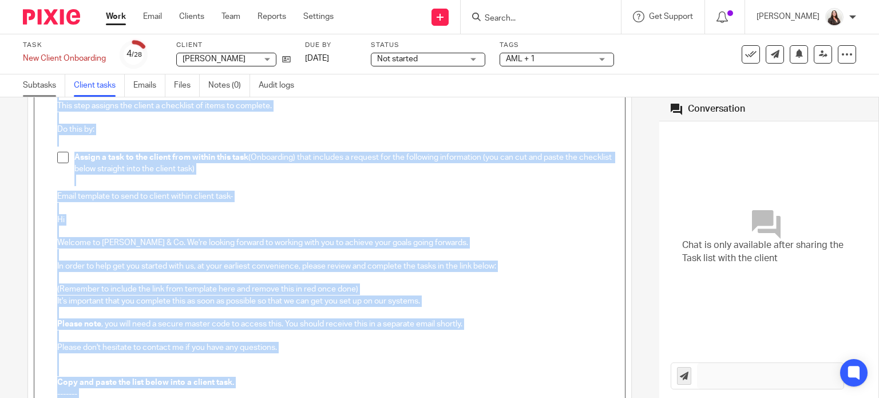
scroll to position [0, 0]
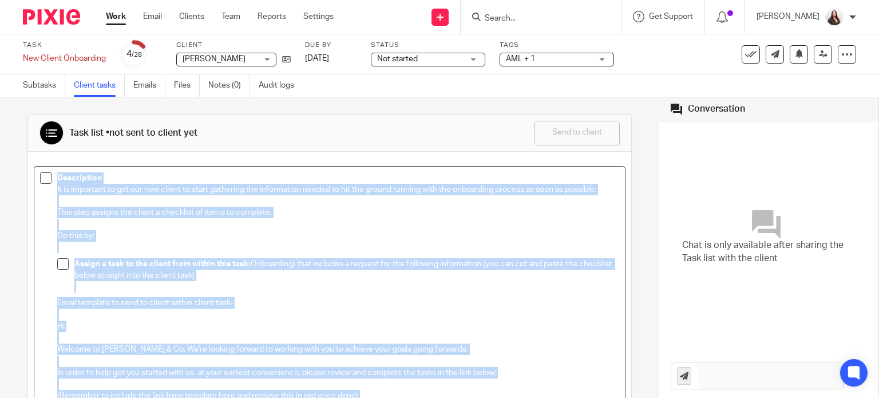
drag, startPoint x: 229, startPoint y: 334, endPoint x: 14, endPoint y: 170, distance: 269.9
click at [14, 170] on div "Task list • not sent to client yet Send to client Send to client Ask client to …" at bounding box center [329, 247] width 659 height 300
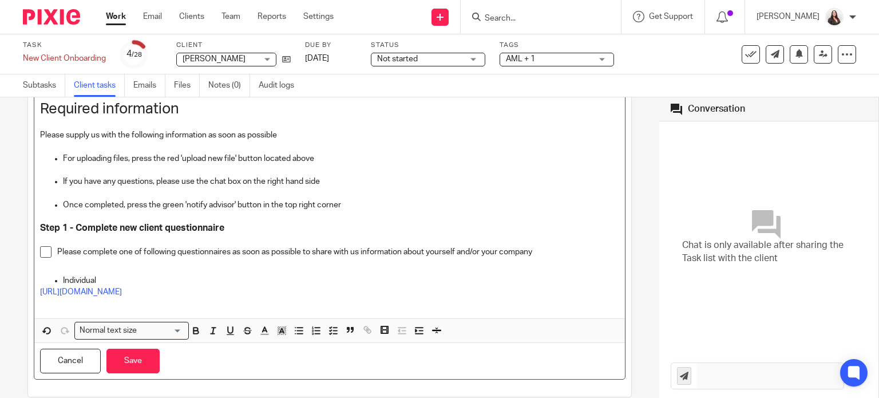
scroll to position [215, 0]
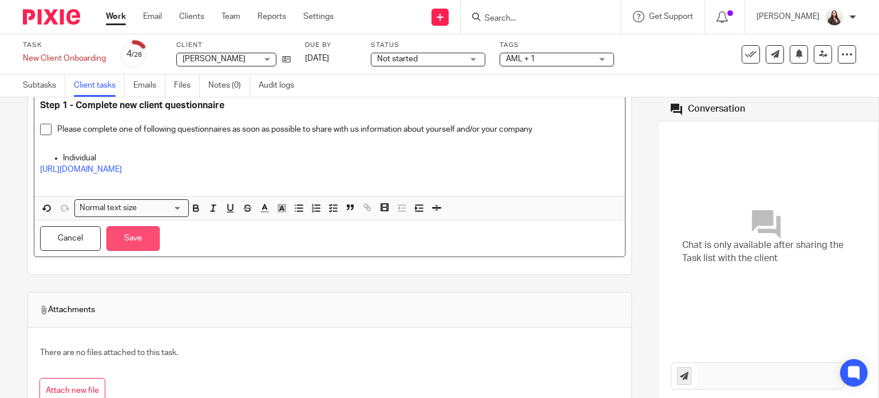
click at [138, 236] on button "Save" at bounding box center [132, 238] width 53 height 25
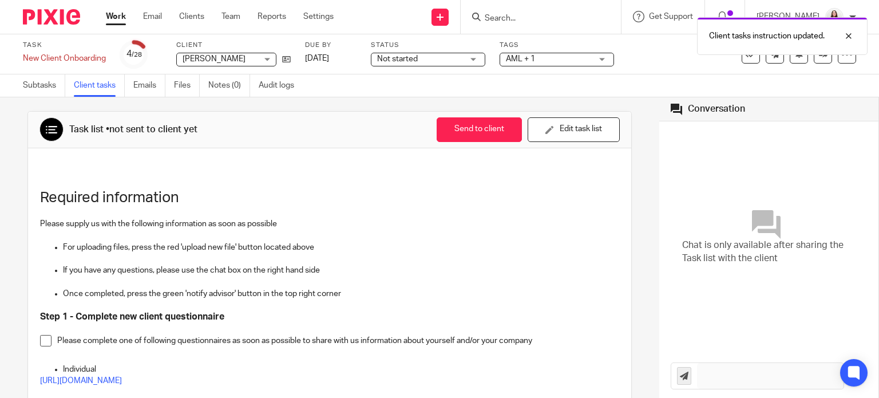
scroll to position [0, 0]
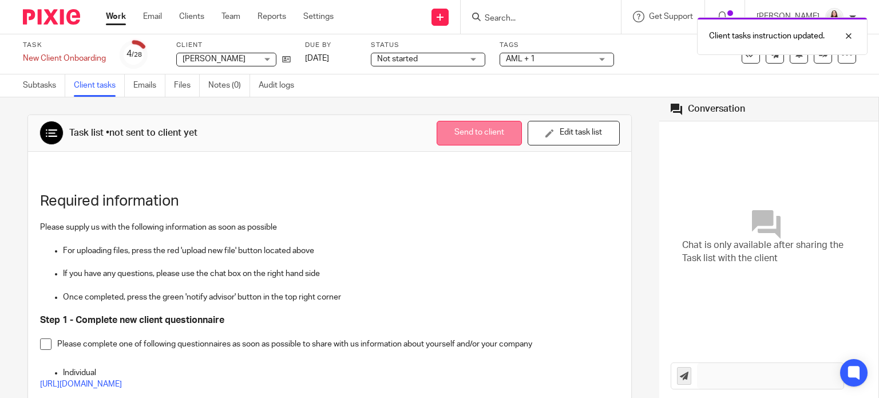
click at [437, 136] on button "Send to client" at bounding box center [479, 133] width 85 height 25
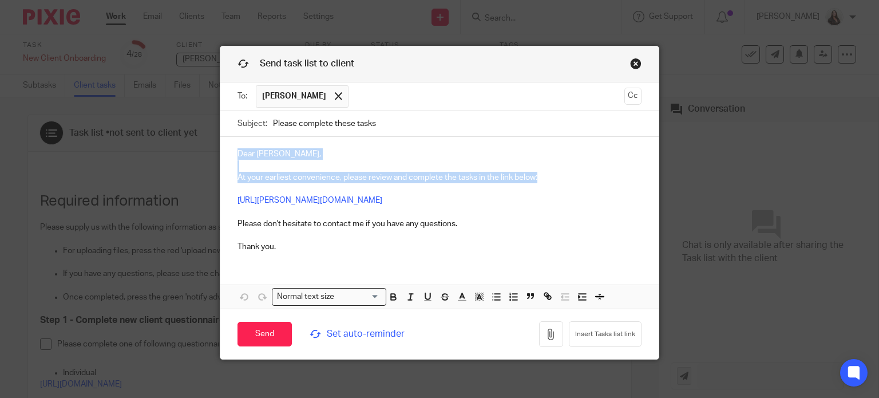
drag, startPoint x: 230, startPoint y: 150, endPoint x: 544, endPoint y: 173, distance: 315.0
click at [544, 173] on div "Dear Robert, At your earliest convenience, please review and complete the tasks…" at bounding box center [439, 199] width 438 height 124
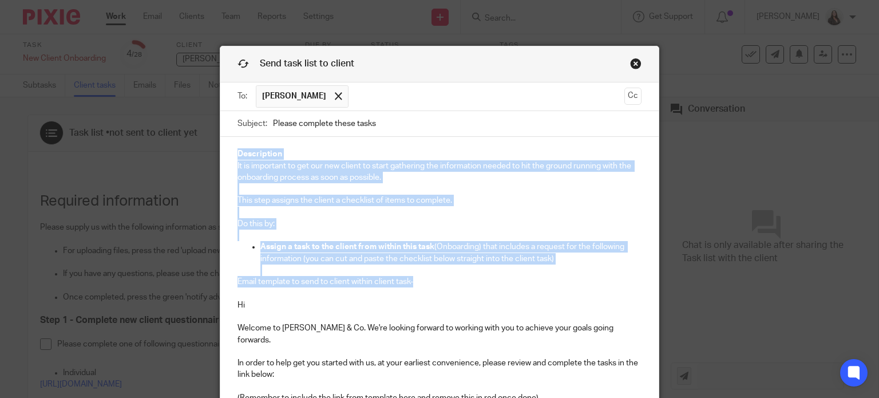
drag, startPoint x: 426, startPoint y: 283, endPoint x: 196, endPoint y: 151, distance: 265.0
click at [196, 151] on div "Send task list to client To: Robert Lewis Robert Lewis Cc Subject: Please compl…" at bounding box center [439, 199] width 879 height 398
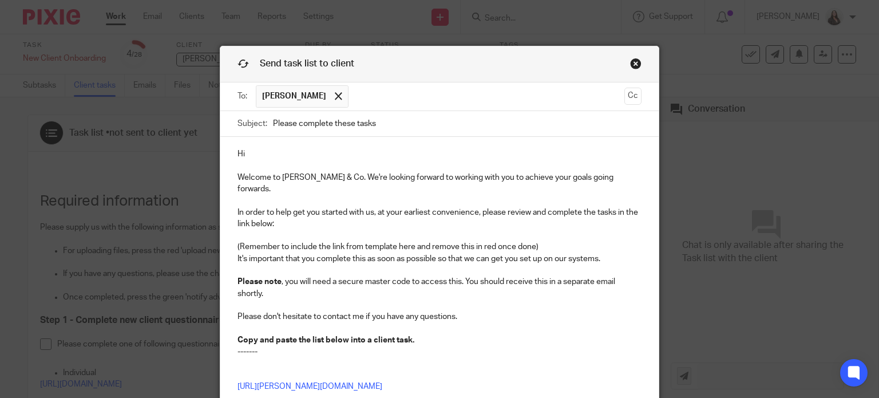
click at [258, 153] on p "Hi" at bounding box center [439, 153] width 404 height 11
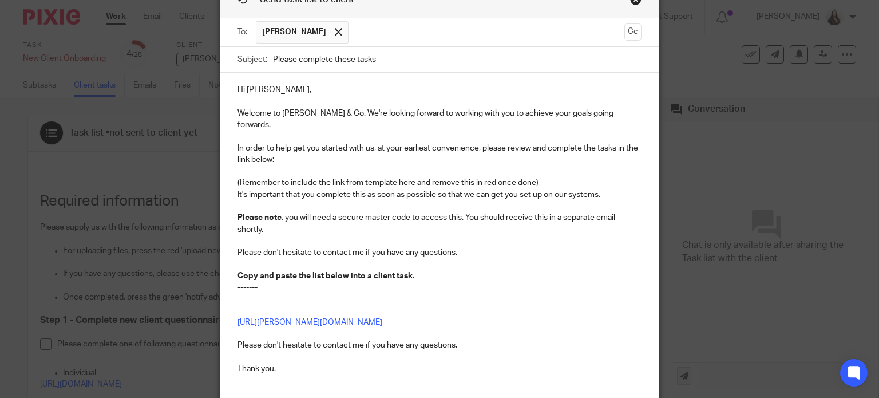
scroll to position [51, 0]
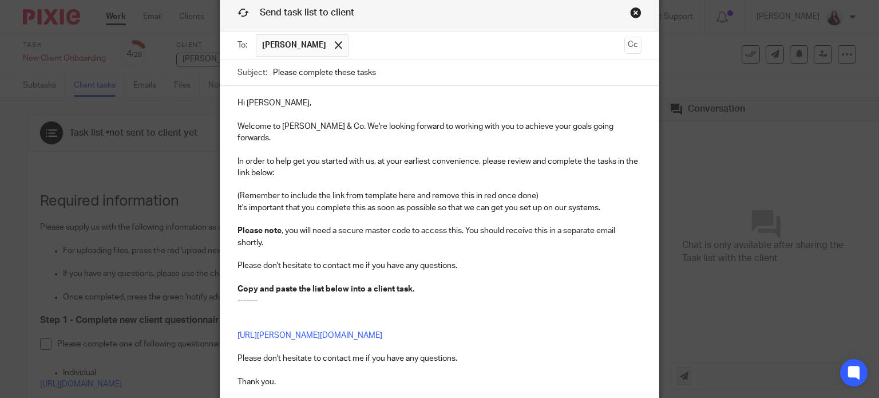
click at [544, 190] on p "(Remember to include the link from template here and remove this in red once do…" at bounding box center [439, 195] width 404 height 11
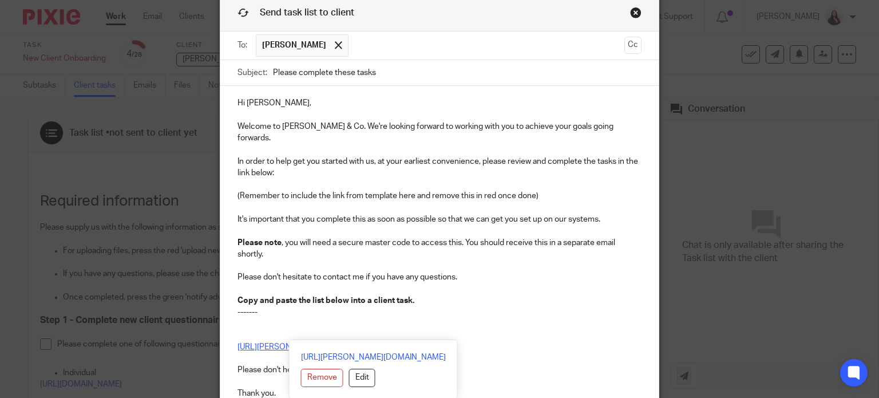
drag, startPoint x: 508, startPoint y: 332, endPoint x: 233, endPoint y: 335, distance: 274.6
click at [237, 335] on p "https://thompson-co.usepixie.net/p/ce1206649f94fa20ca4ed3d61efcba62 Please don'…" at bounding box center [439, 358] width 404 height 81
copy link "[URL][PERSON_NAME][DOMAIN_NAME]"
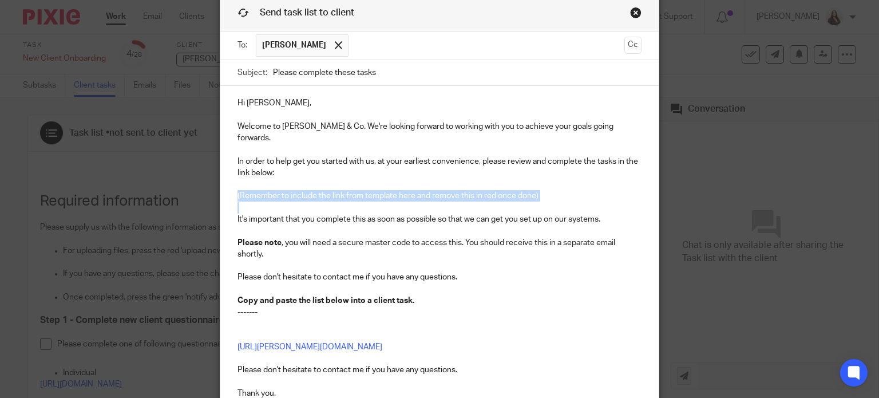
drag, startPoint x: 561, startPoint y: 190, endPoint x: 208, endPoint y: 180, distance: 352.6
click at [208, 180] on div "Send task list to client To: Robert Lewis Robert Lewis Cc Subject: Please compl…" at bounding box center [439, 199] width 879 height 398
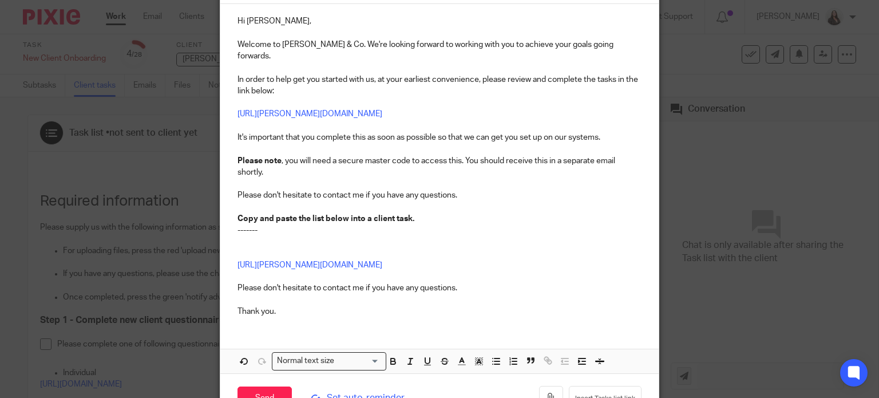
scroll to position [137, 0]
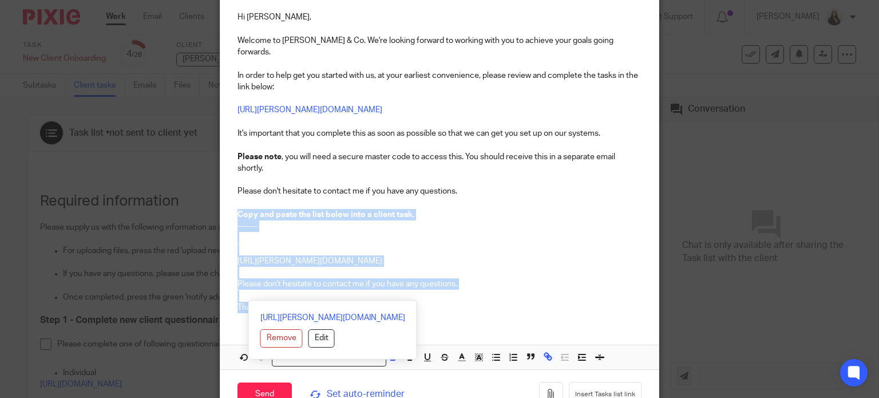
drag, startPoint x: 288, startPoint y: 300, endPoint x: 233, endPoint y: 200, distance: 113.9
click at [233, 200] on div "Hi Robert, Welcome to Thompson & Co. We're looking forward to working with you …" at bounding box center [439, 161] width 438 height 322
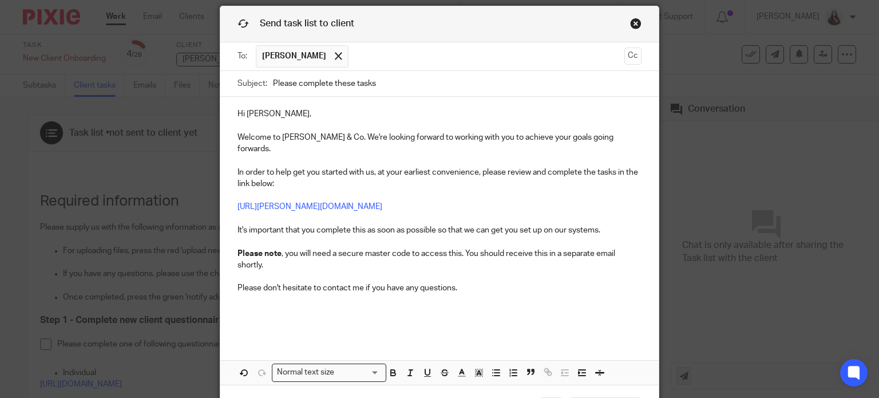
scroll to position [43, 0]
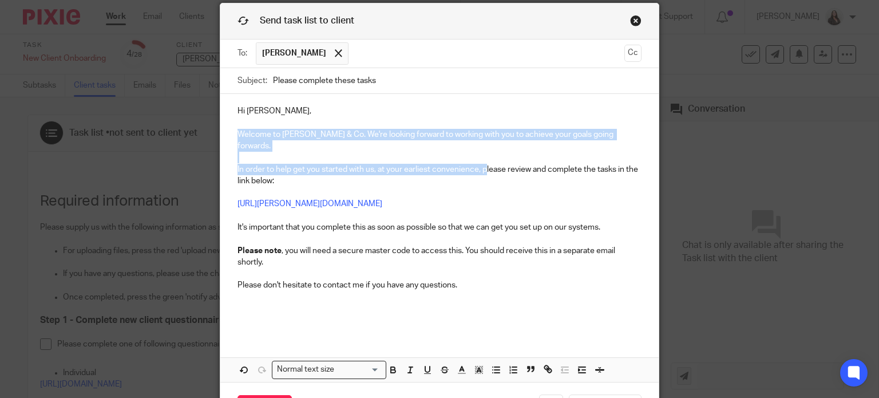
drag, startPoint x: 483, startPoint y: 157, endPoint x: 233, endPoint y: 134, distance: 250.5
click at [233, 134] on div "Hi Robert, Welcome to Thompson & Co. We're looking forward to working with you …" at bounding box center [439, 214] width 438 height 240
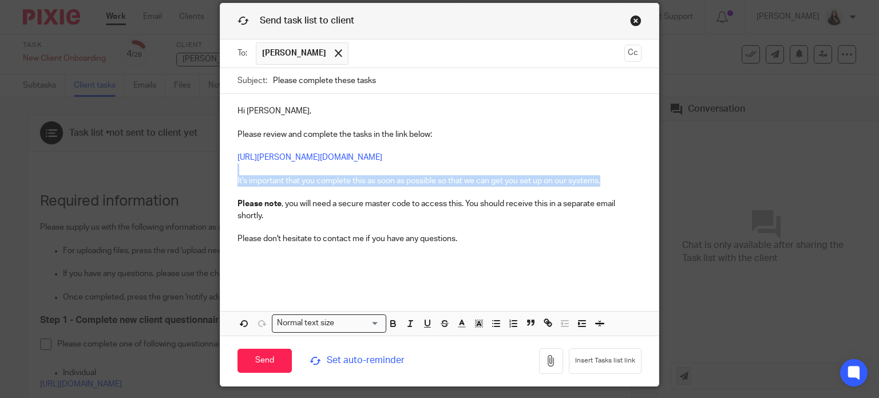
drag, startPoint x: 604, startPoint y: 181, endPoint x: 224, endPoint y: 173, distance: 380.0
click at [224, 173] on div "Hi Robert, Please review and complete the tasks in the link below: https://thom…" at bounding box center [439, 191] width 438 height 194
drag, startPoint x: 605, startPoint y: 178, endPoint x: 207, endPoint y: 177, distance: 398.2
click at [207, 177] on div "Send task list to client To: Robert Lewis Robert Lewis Cc Subject: Please compl…" at bounding box center [439, 199] width 879 height 398
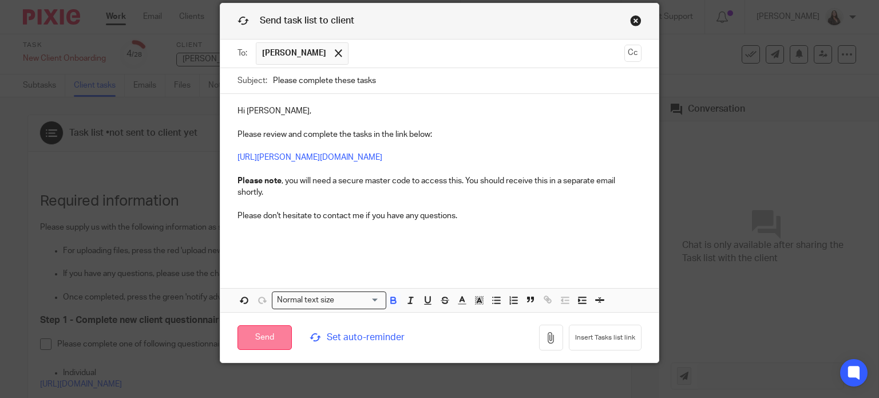
click at [268, 332] on input "Send" at bounding box center [264, 337] width 54 height 25
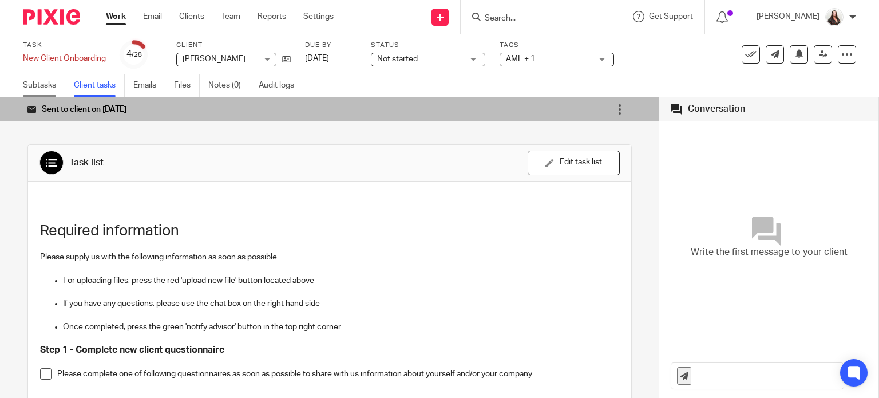
click at [57, 86] on link "Subtasks" at bounding box center [44, 85] width 42 height 22
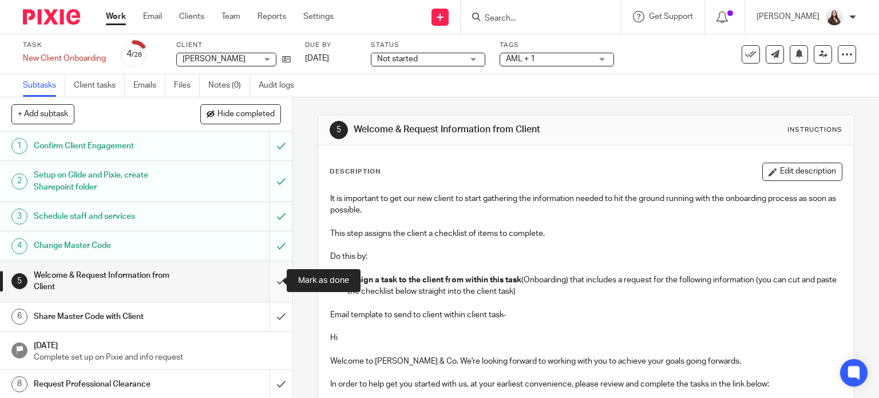
click at [267, 282] on input "submit" at bounding box center [146, 281] width 292 height 41
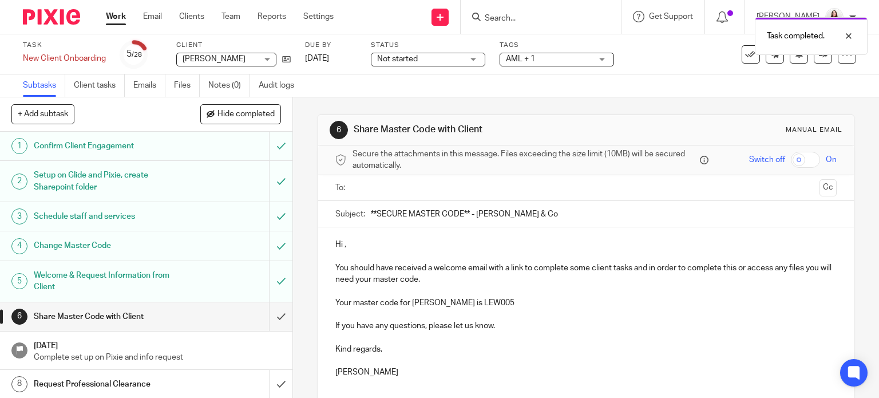
click at [339, 247] on p "Hi ," at bounding box center [586, 244] width 502 height 11
click at [384, 187] on input "text" at bounding box center [585, 187] width 458 height 13
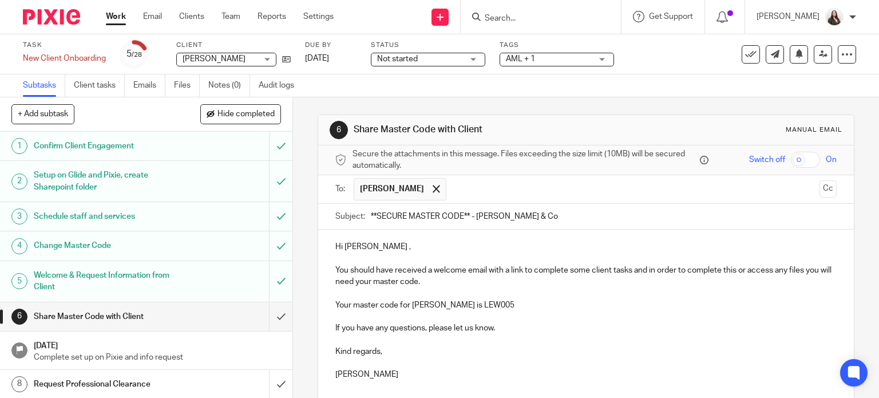
scroll to position [103, 0]
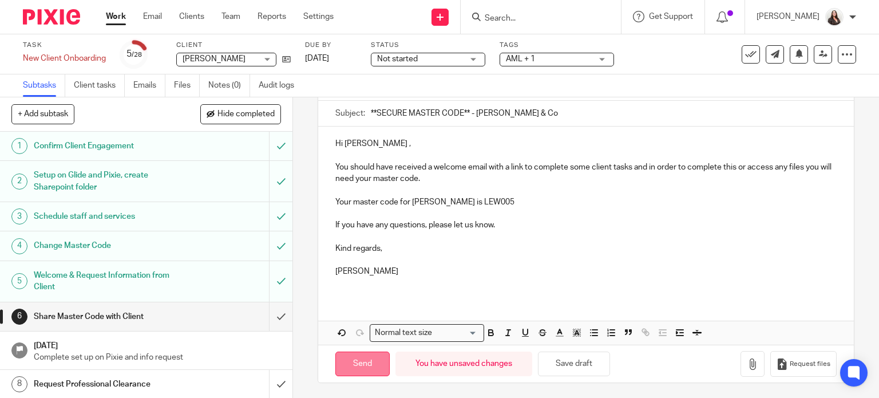
click at [355, 364] on input "Send" at bounding box center [362, 363] width 54 height 25
type input "Sent"
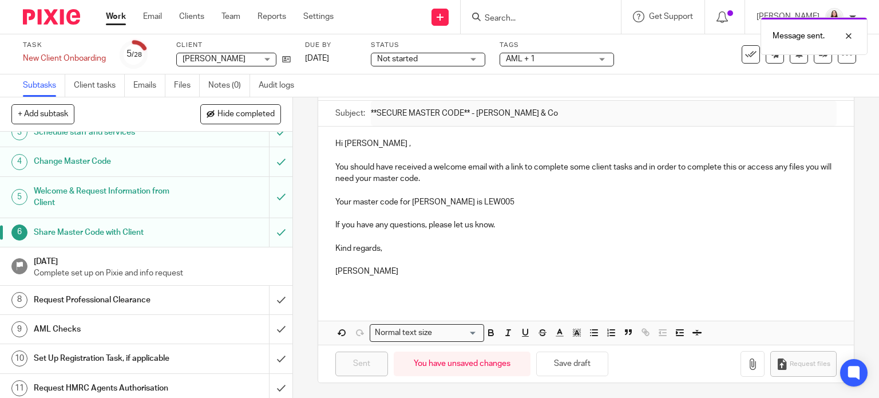
scroll to position [86, 0]
click at [91, 295] on h1 "Request Professional Clearance" at bounding box center [108, 297] width 149 height 17
